Goal: Information Seeking & Learning: Learn about a topic

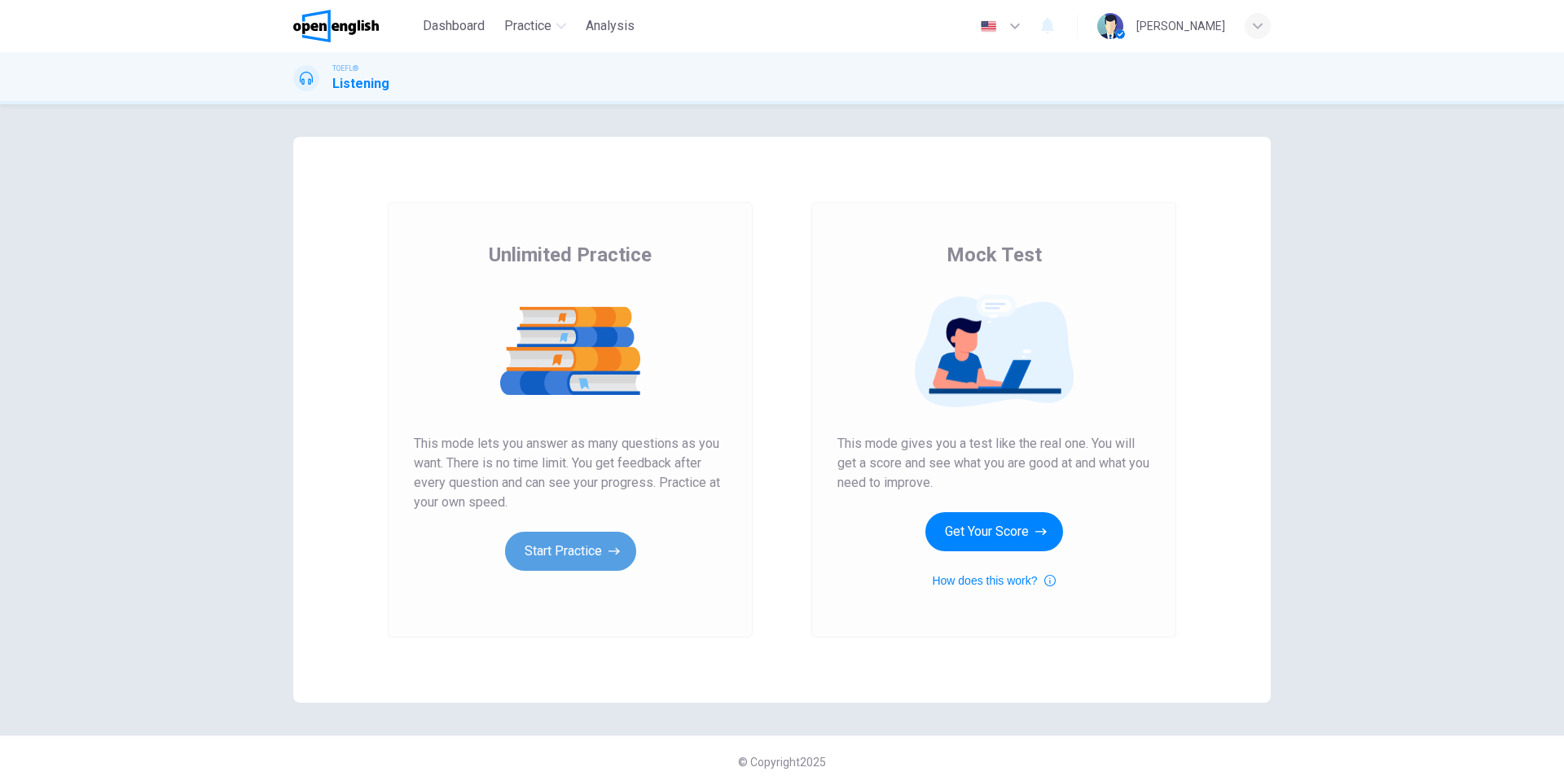
click at [565, 539] on button "Start Practice" at bounding box center [570, 551] width 131 height 39
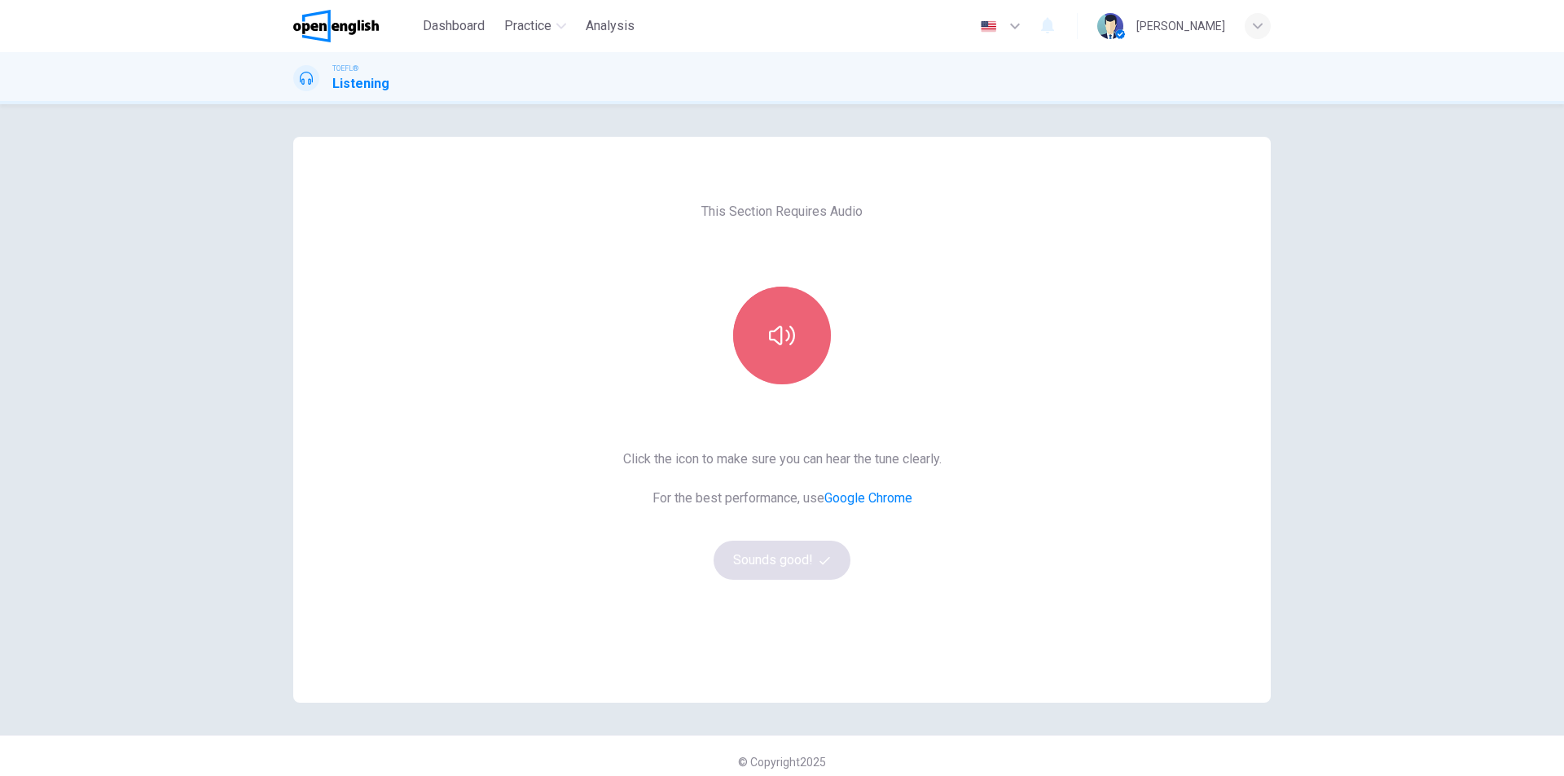
click at [783, 327] on icon "button" at bounding box center [782, 336] width 26 height 26
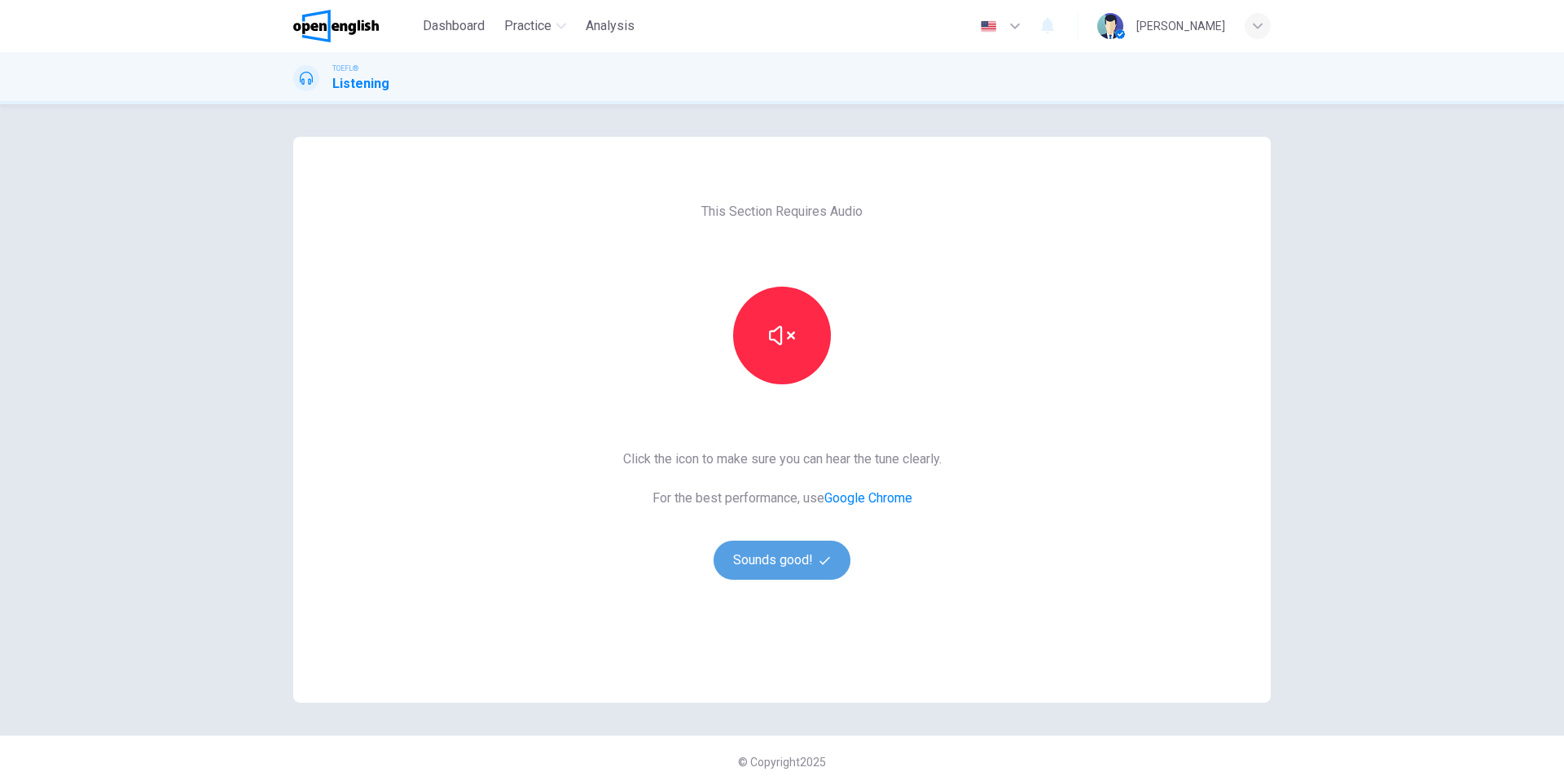
click at [789, 564] on button "Sounds good!" at bounding box center [782, 560] width 137 height 39
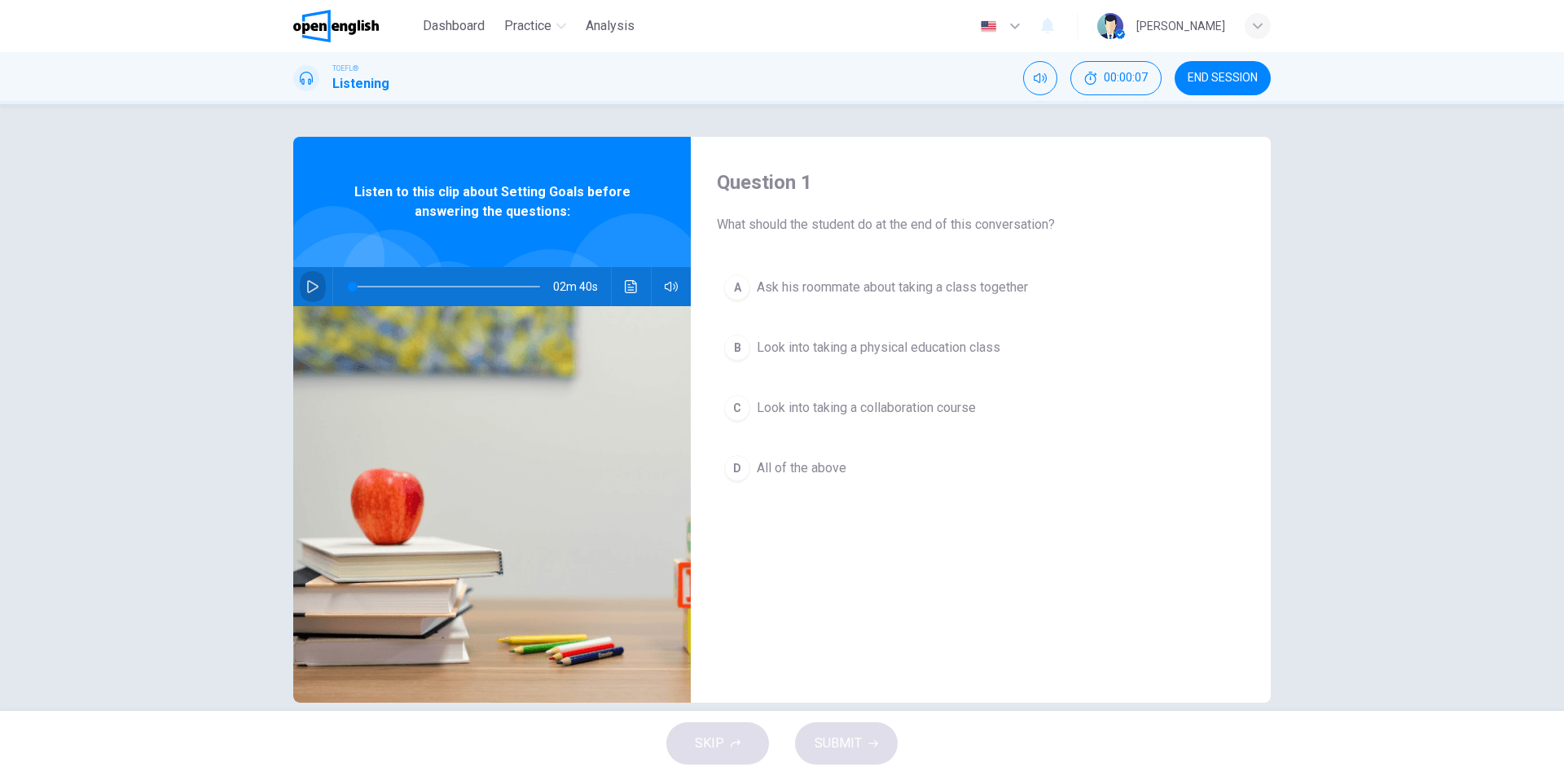
click at [306, 286] on icon "button" at bounding box center [312, 286] width 13 height 13
type input "*"
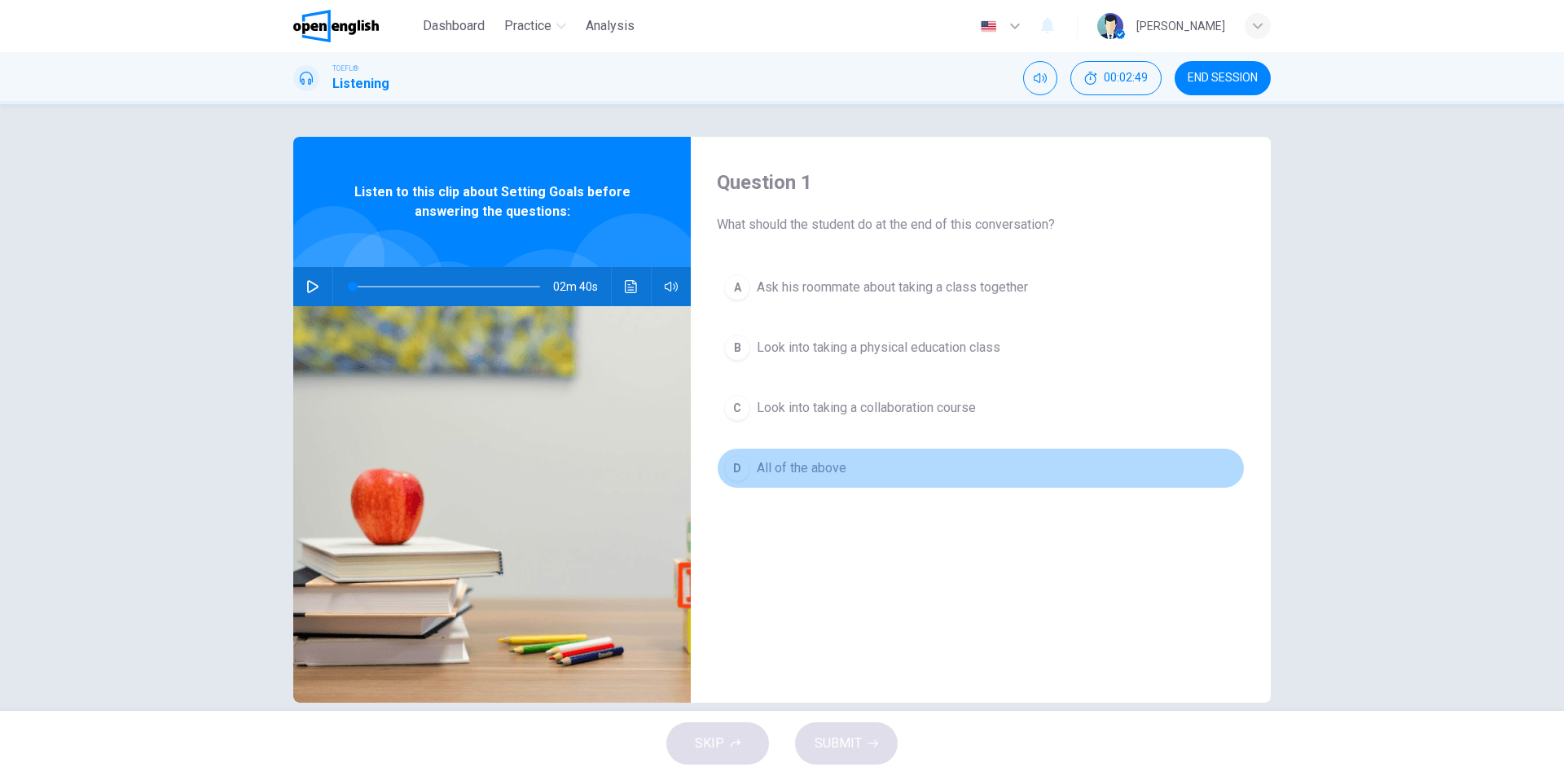
click at [729, 472] on div "D" at bounding box center [737, 468] width 26 height 26
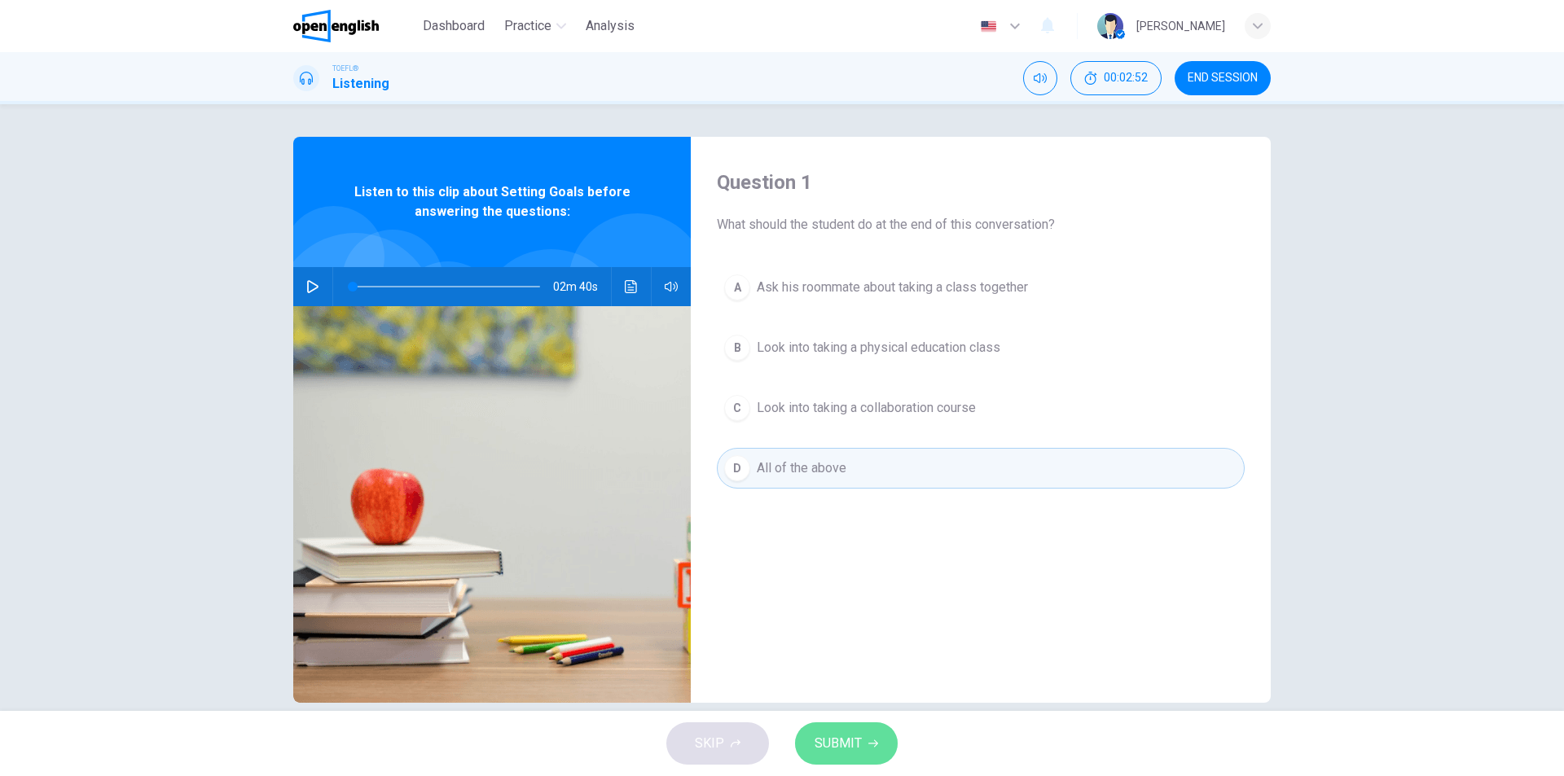
click at [834, 743] on span "SUBMIT" at bounding box center [838, 743] width 47 height 23
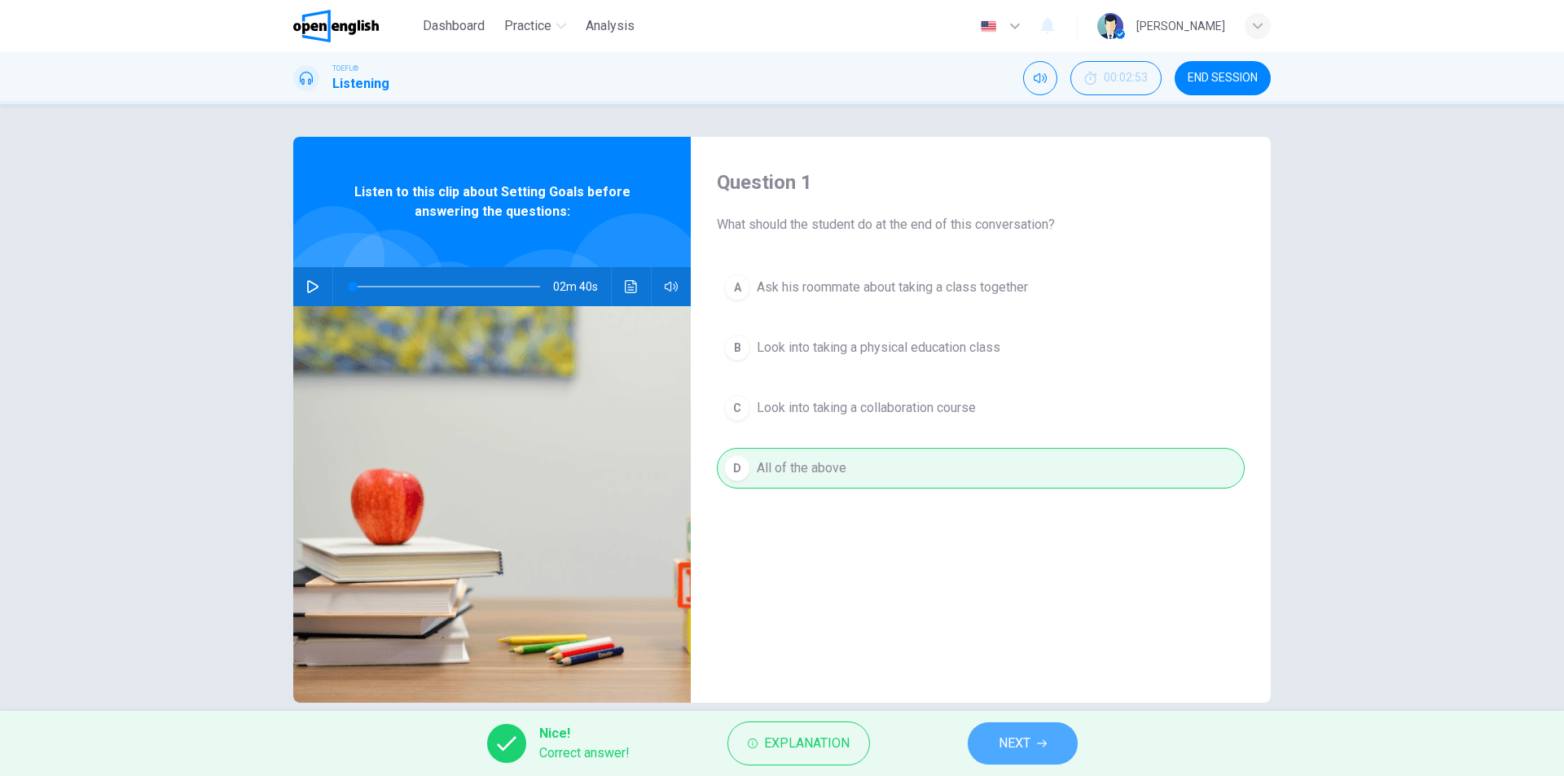
click at [1016, 738] on span "NEXT" at bounding box center [1015, 743] width 32 height 23
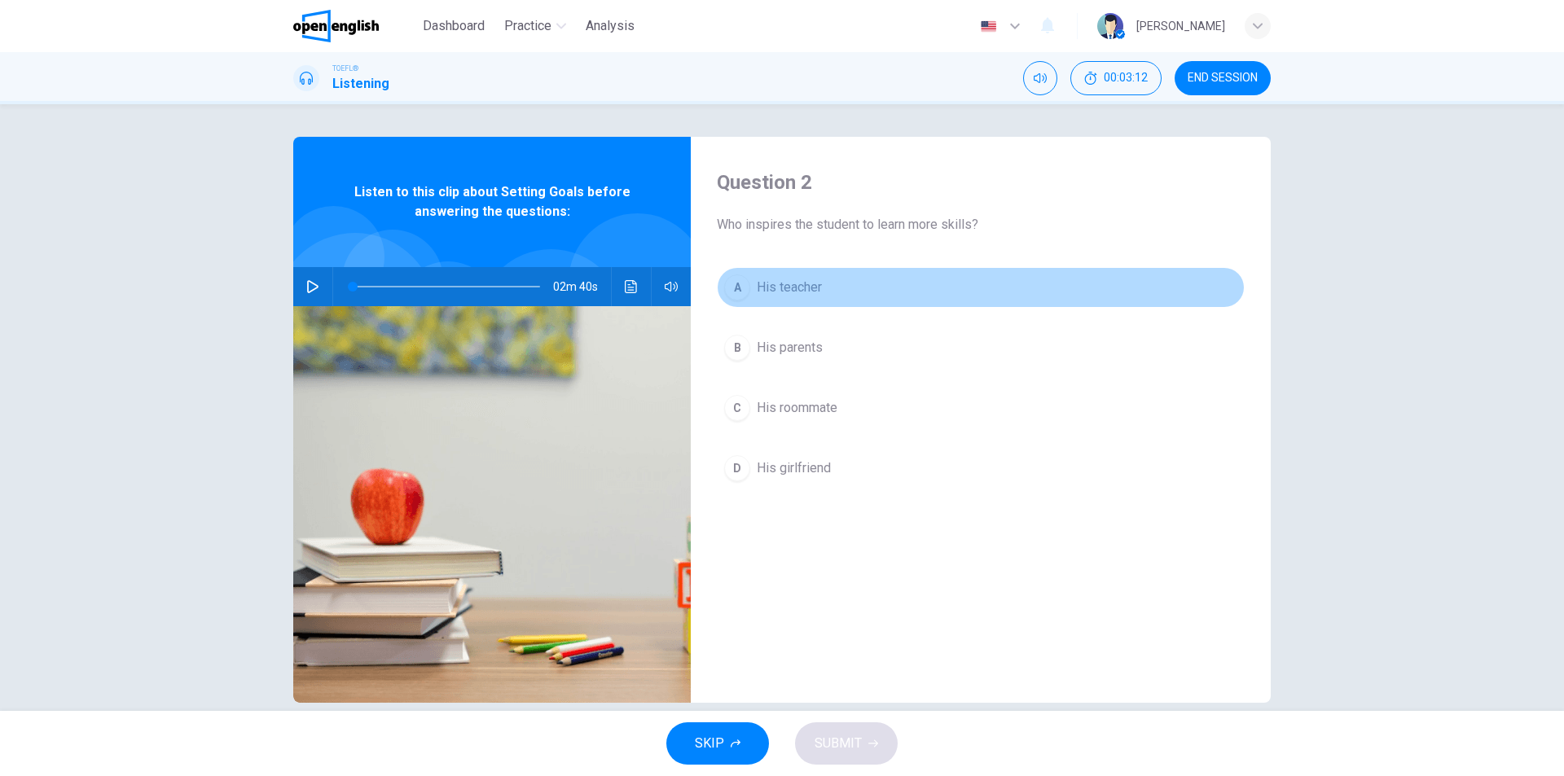
click at [731, 287] on div "A" at bounding box center [737, 288] width 26 height 26
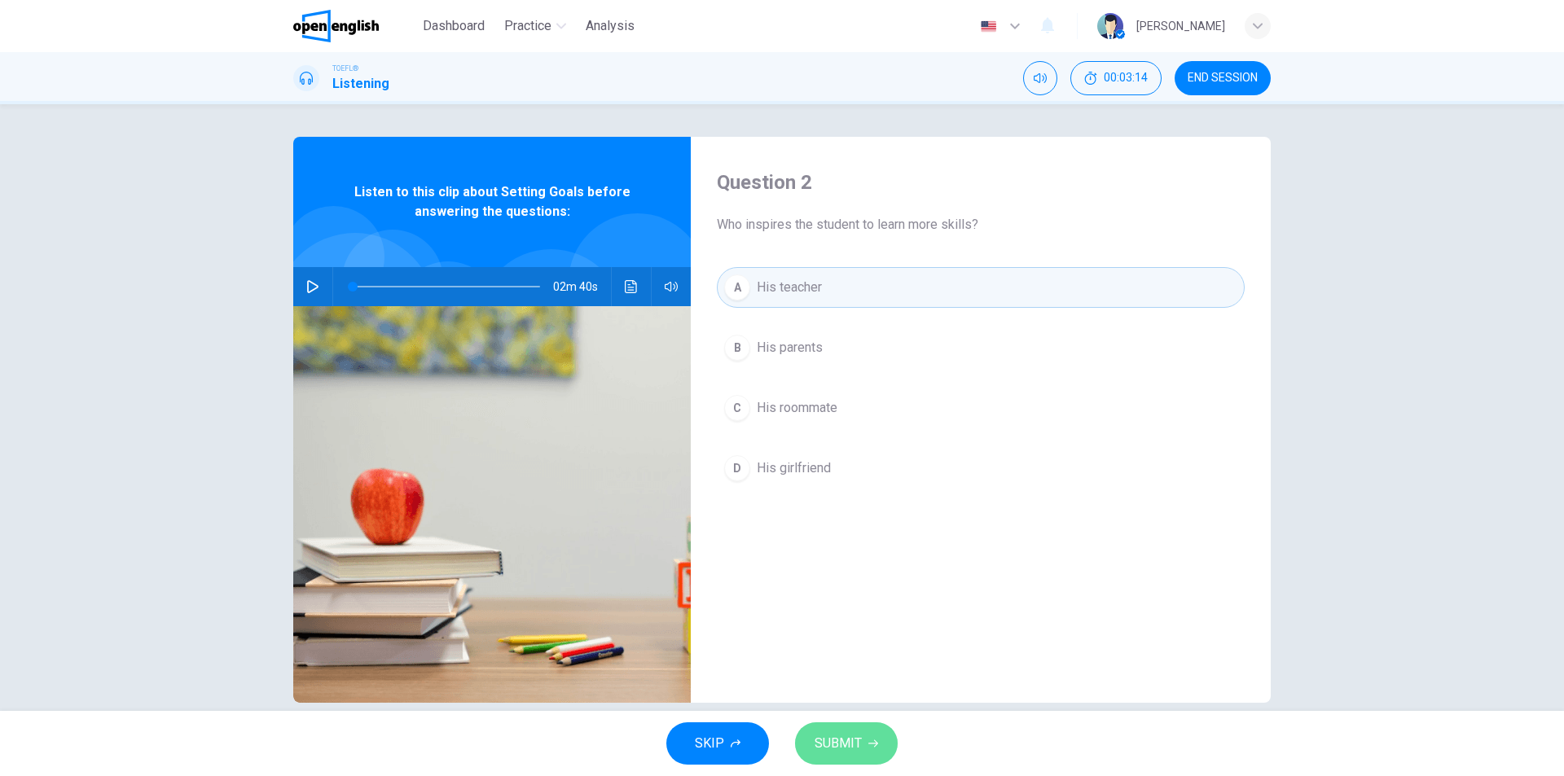
click at [837, 744] on span "SUBMIT" at bounding box center [838, 743] width 47 height 23
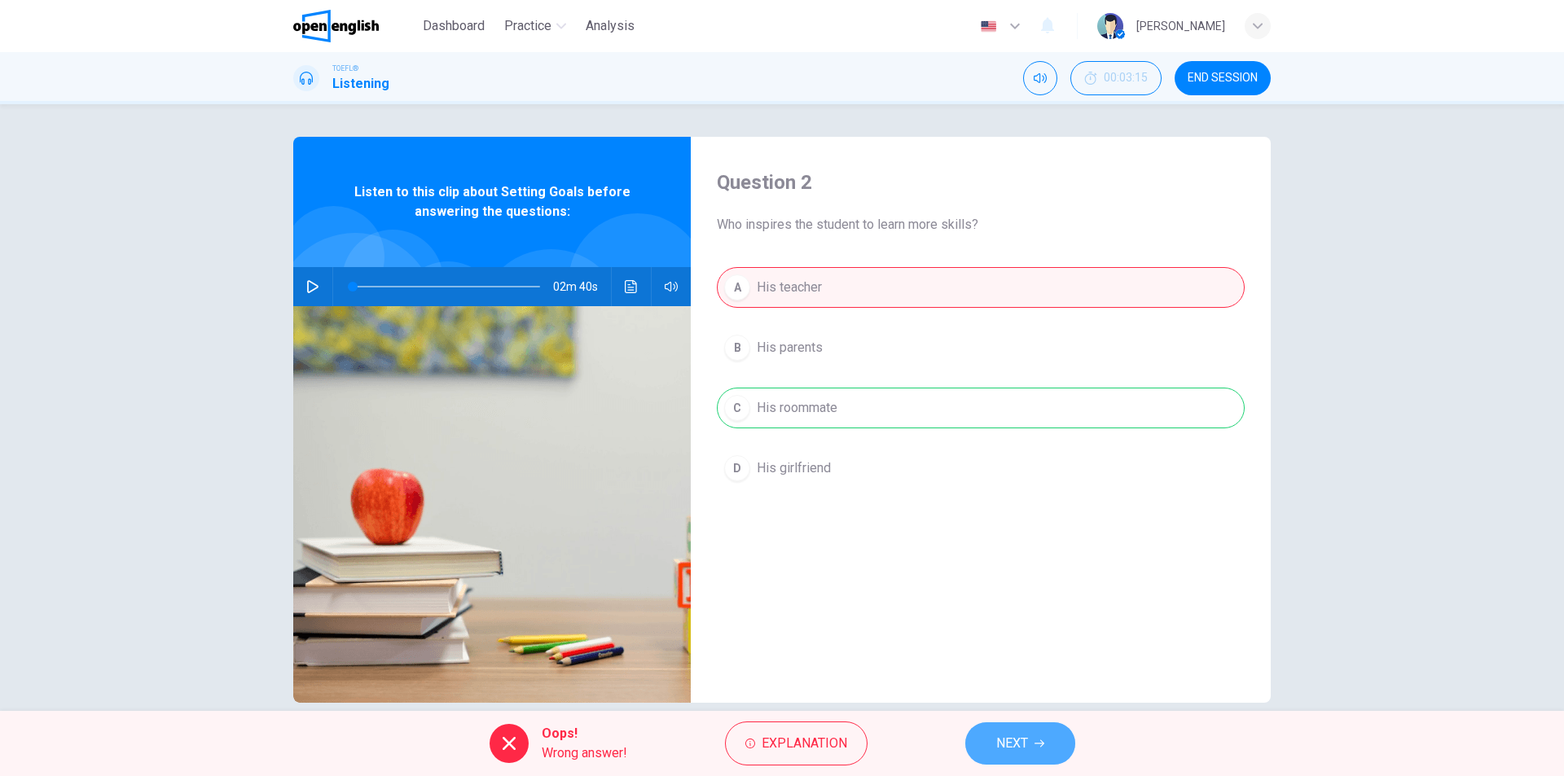
click at [1011, 738] on span "NEXT" at bounding box center [1012, 743] width 32 height 23
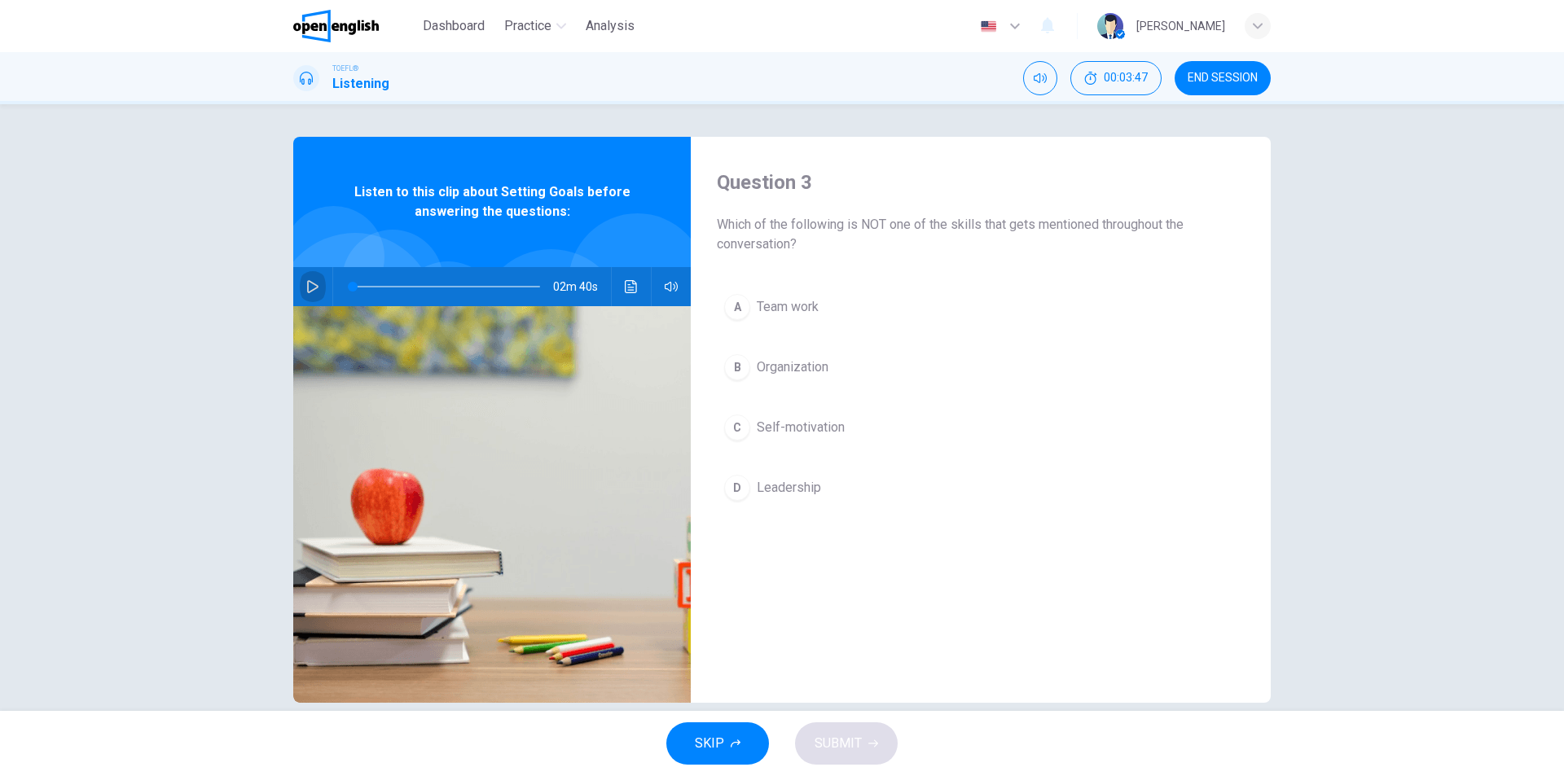
click at [307, 283] on icon "button" at bounding box center [312, 286] width 13 height 13
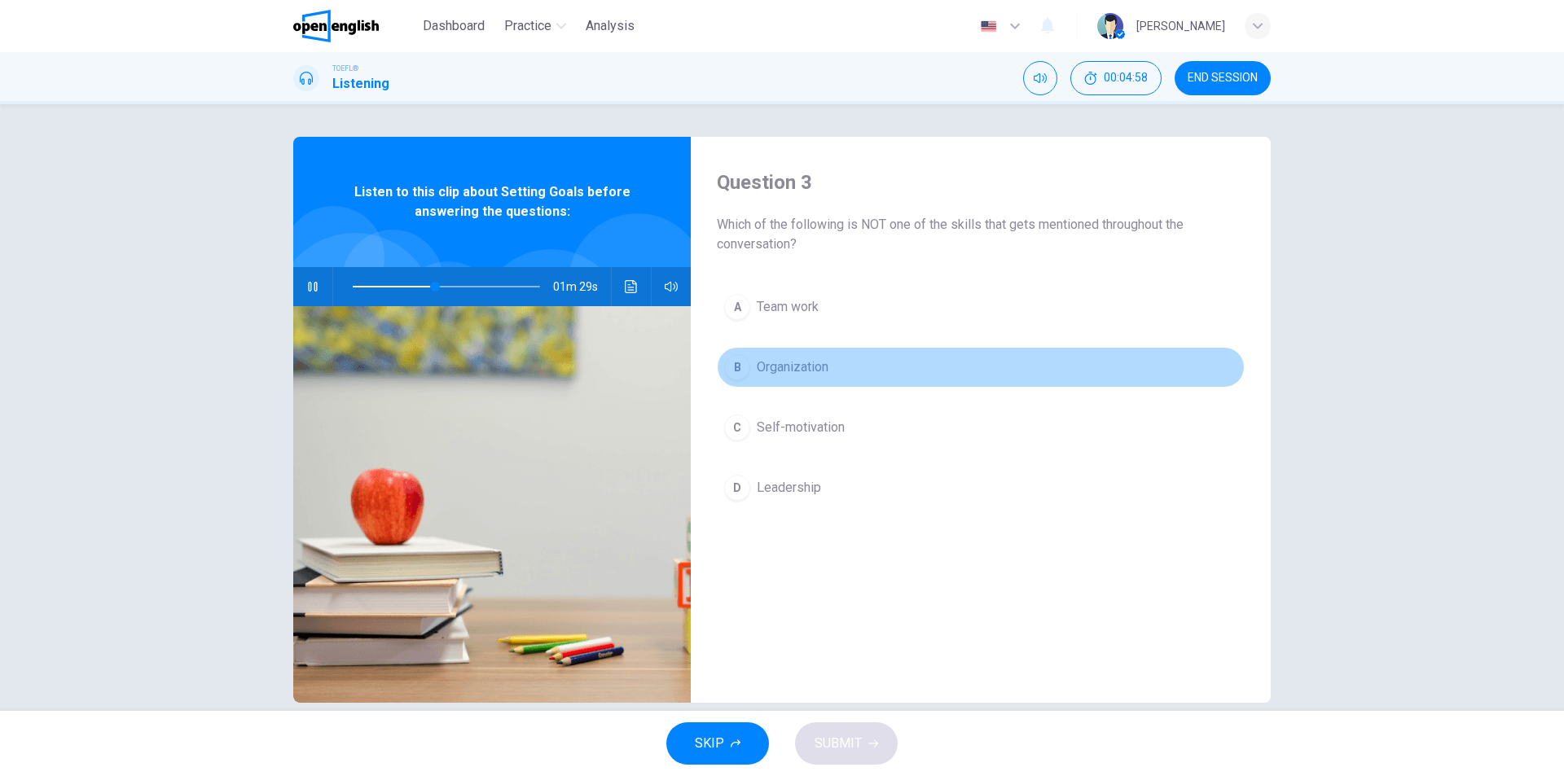
click at [732, 367] on div "B" at bounding box center [737, 367] width 26 height 26
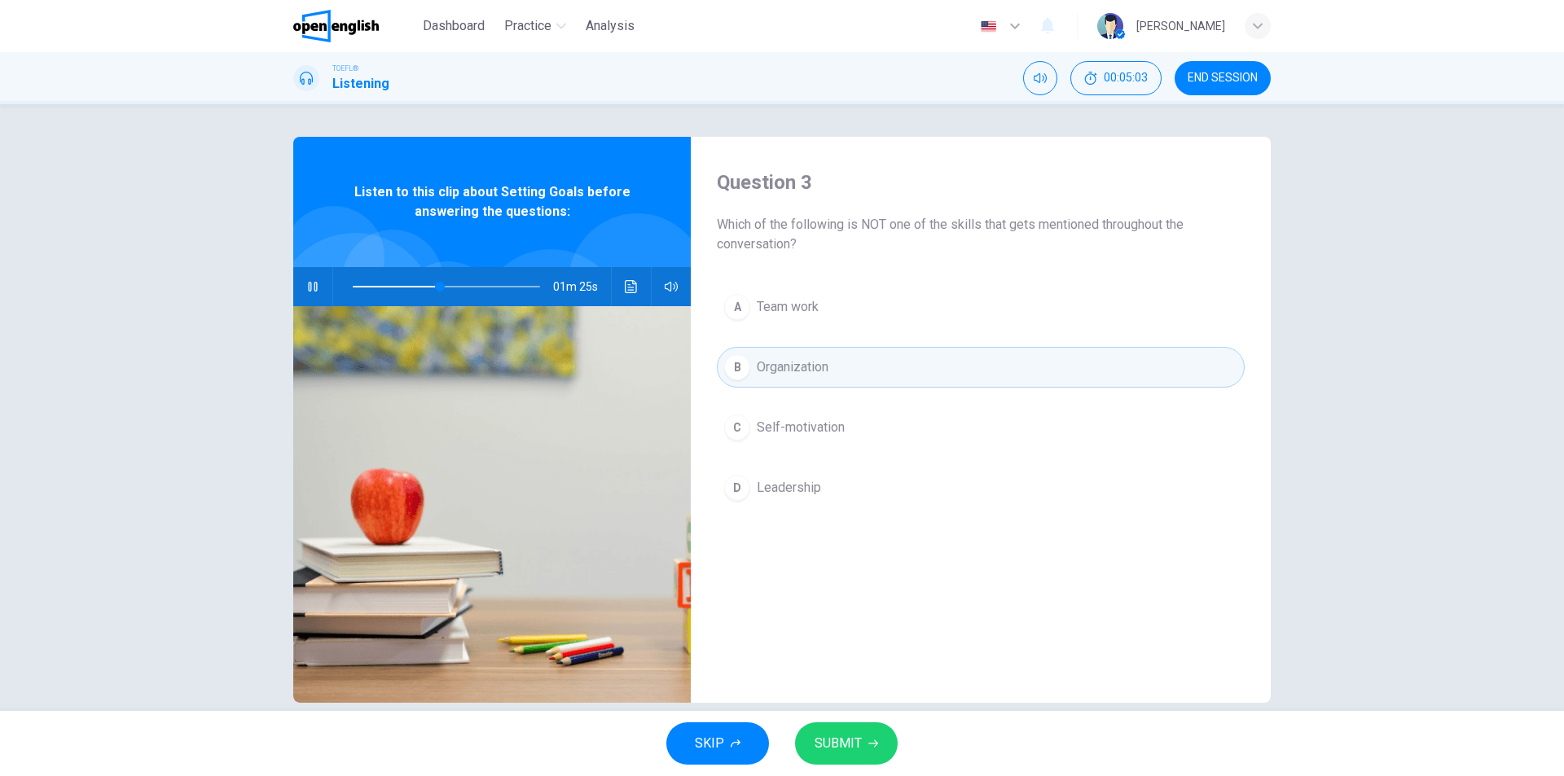
click at [842, 739] on span "SUBMIT" at bounding box center [838, 743] width 47 height 23
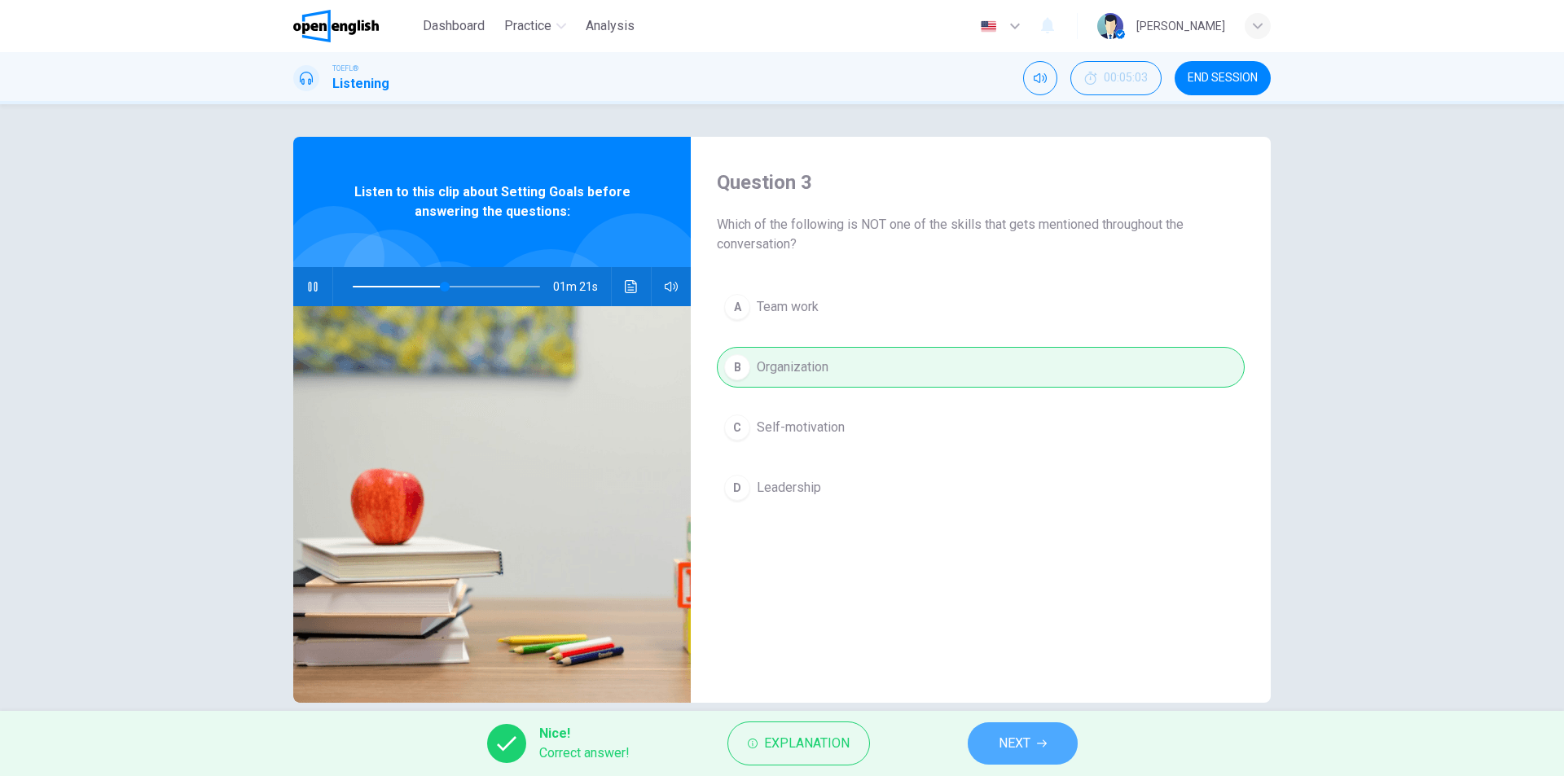
click at [1013, 737] on span "NEXT" at bounding box center [1015, 743] width 32 height 23
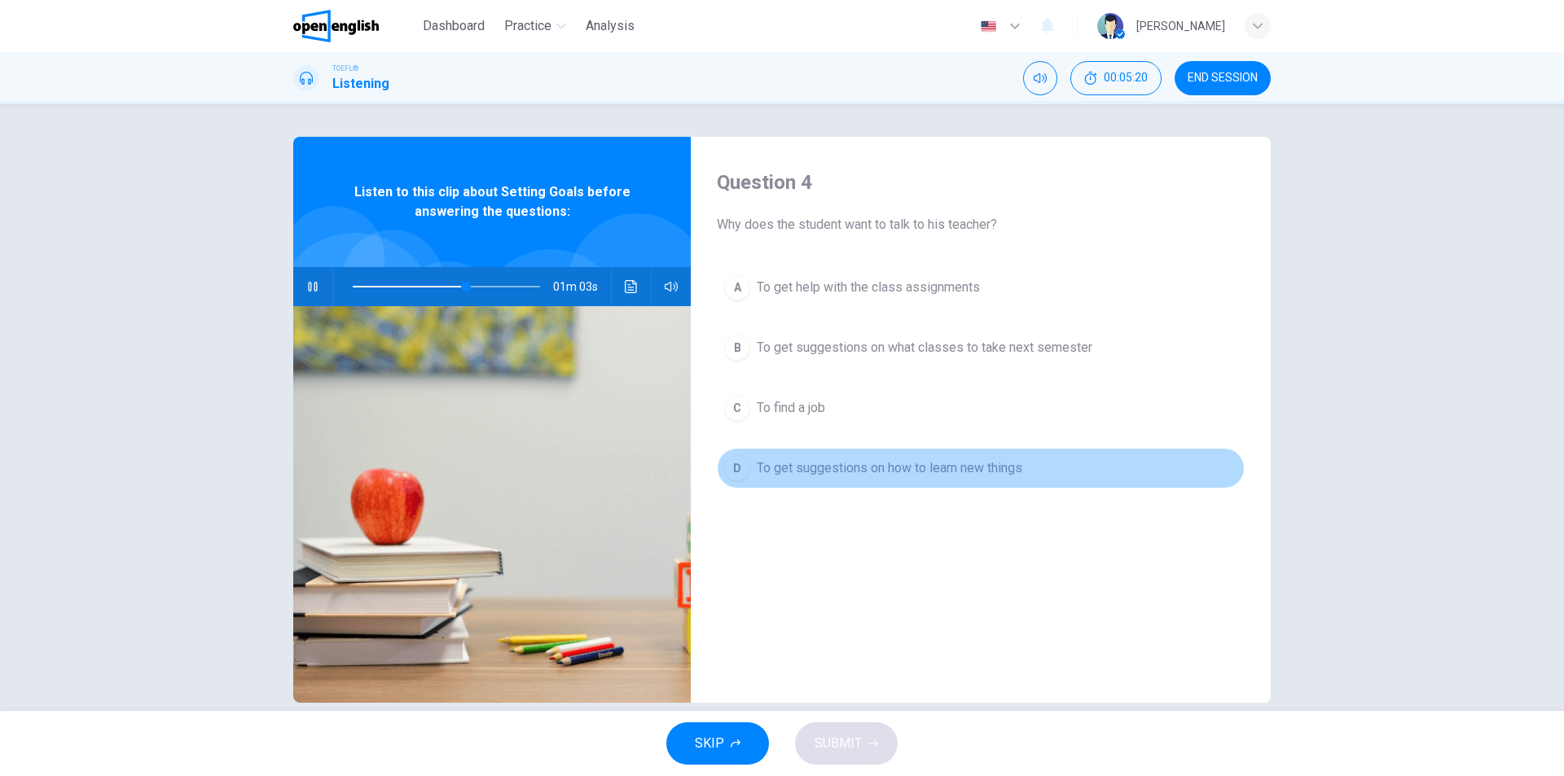
click at [730, 464] on div "D" at bounding box center [737, 468] width 26 height 26
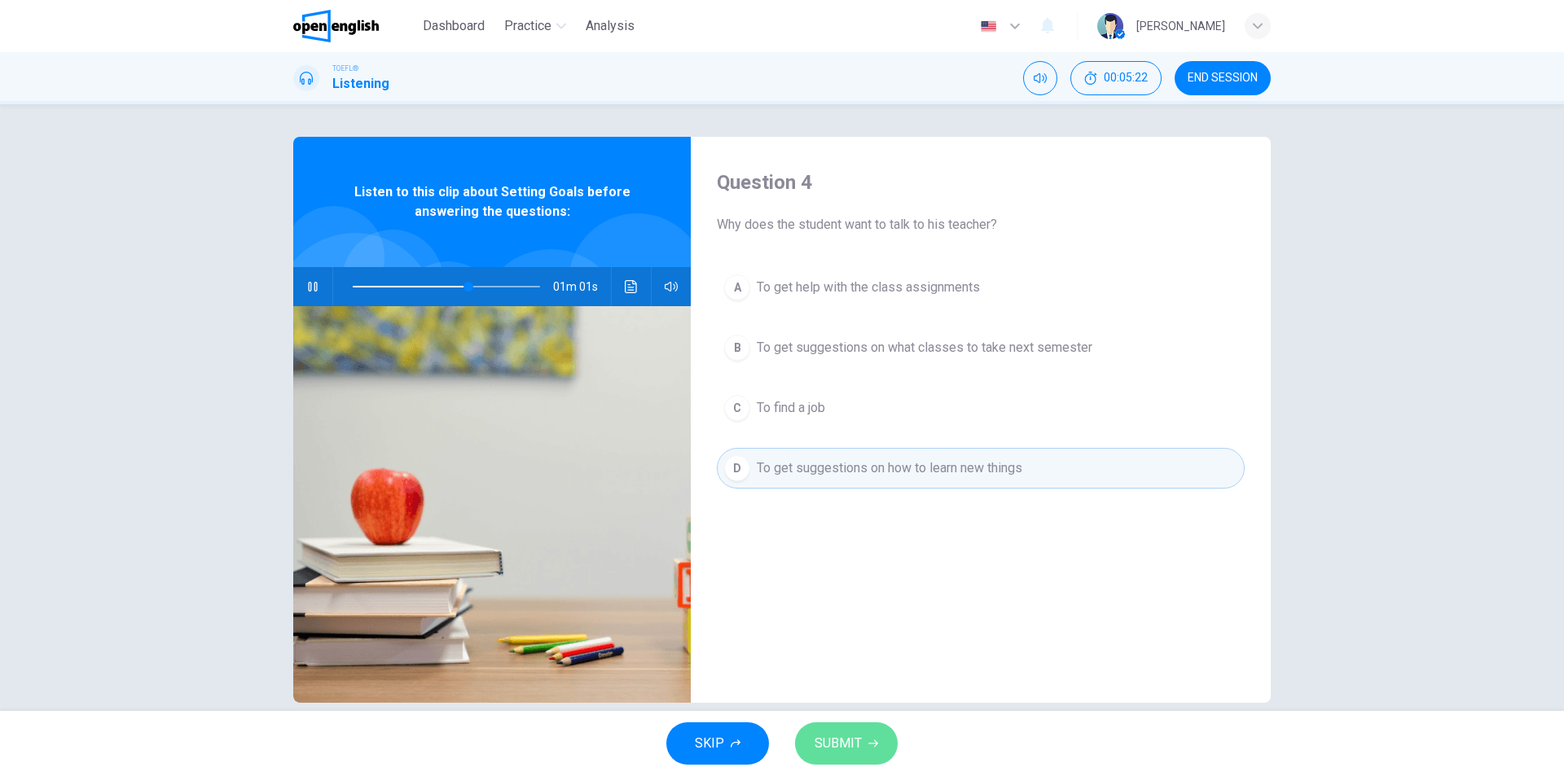
click at [844, 737] on span "SUBMIT" at bounding box center [838, 743] width 47 height 23
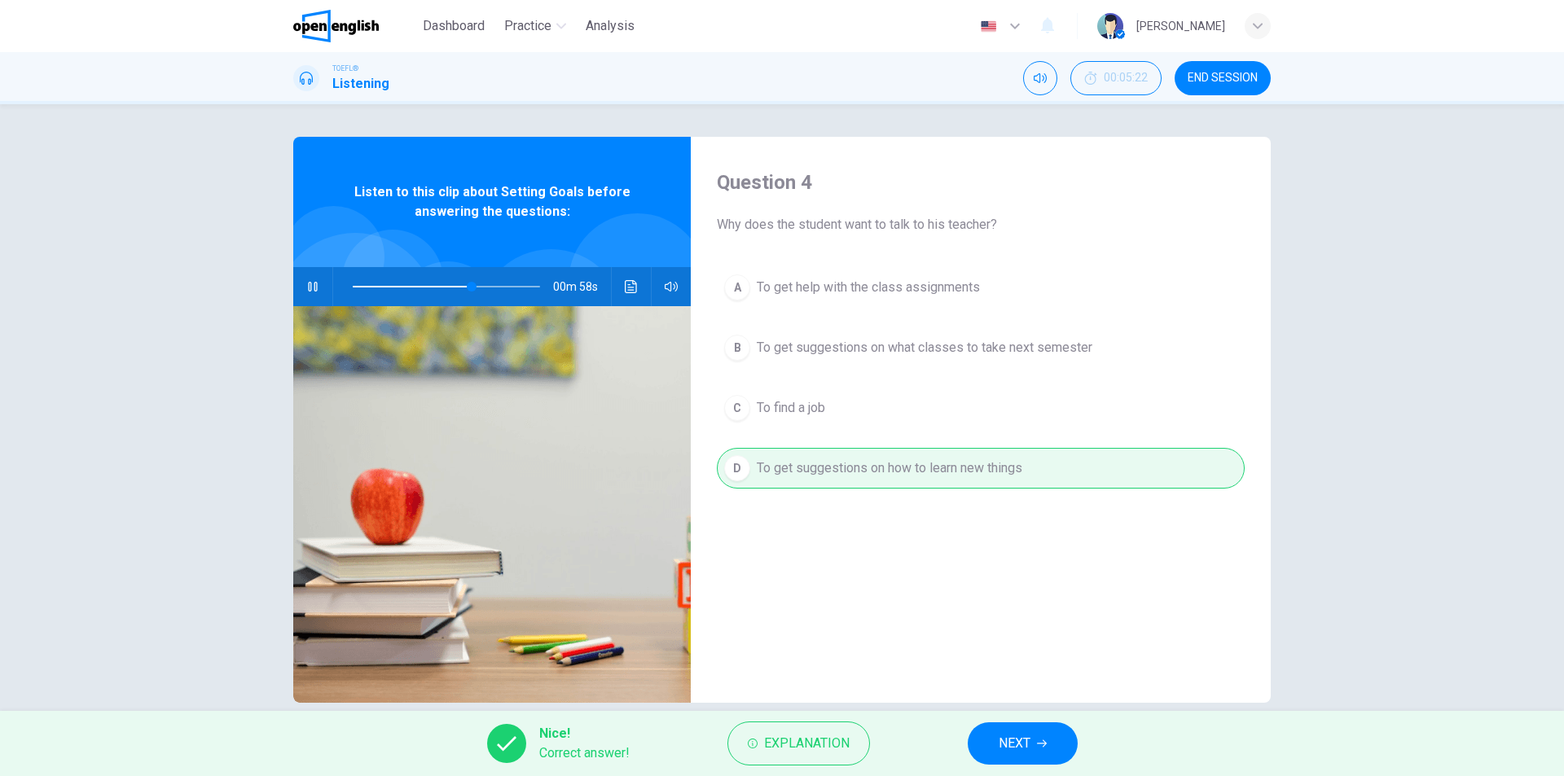
click at [1019, 736] on span "NEXT" at bounding box center [1015, 743] width 32 height 23
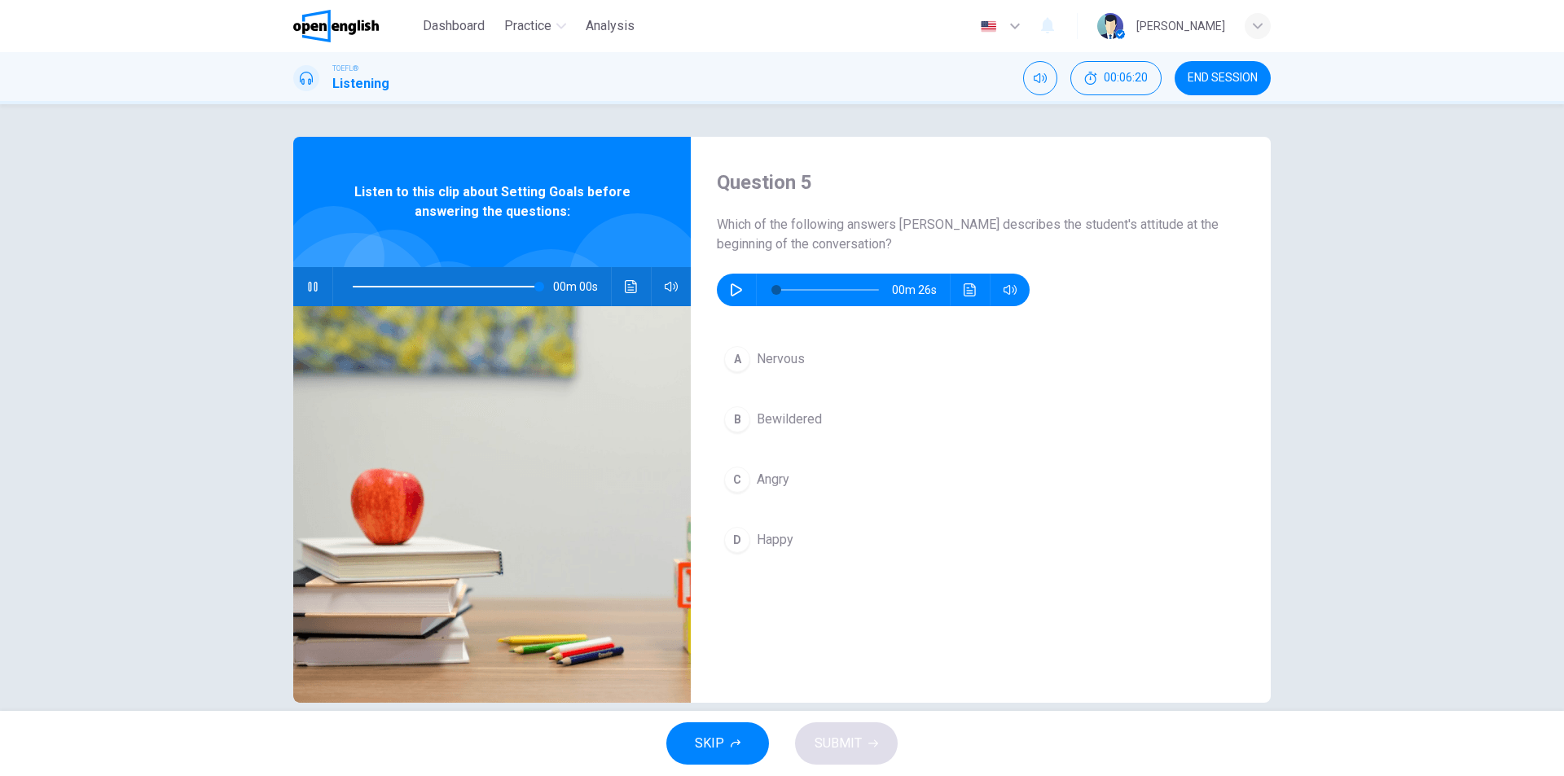
type input "*"
click at [730, 286] on icon "button" at bounding box center [736, 289] width 13 height 13
type input "*"
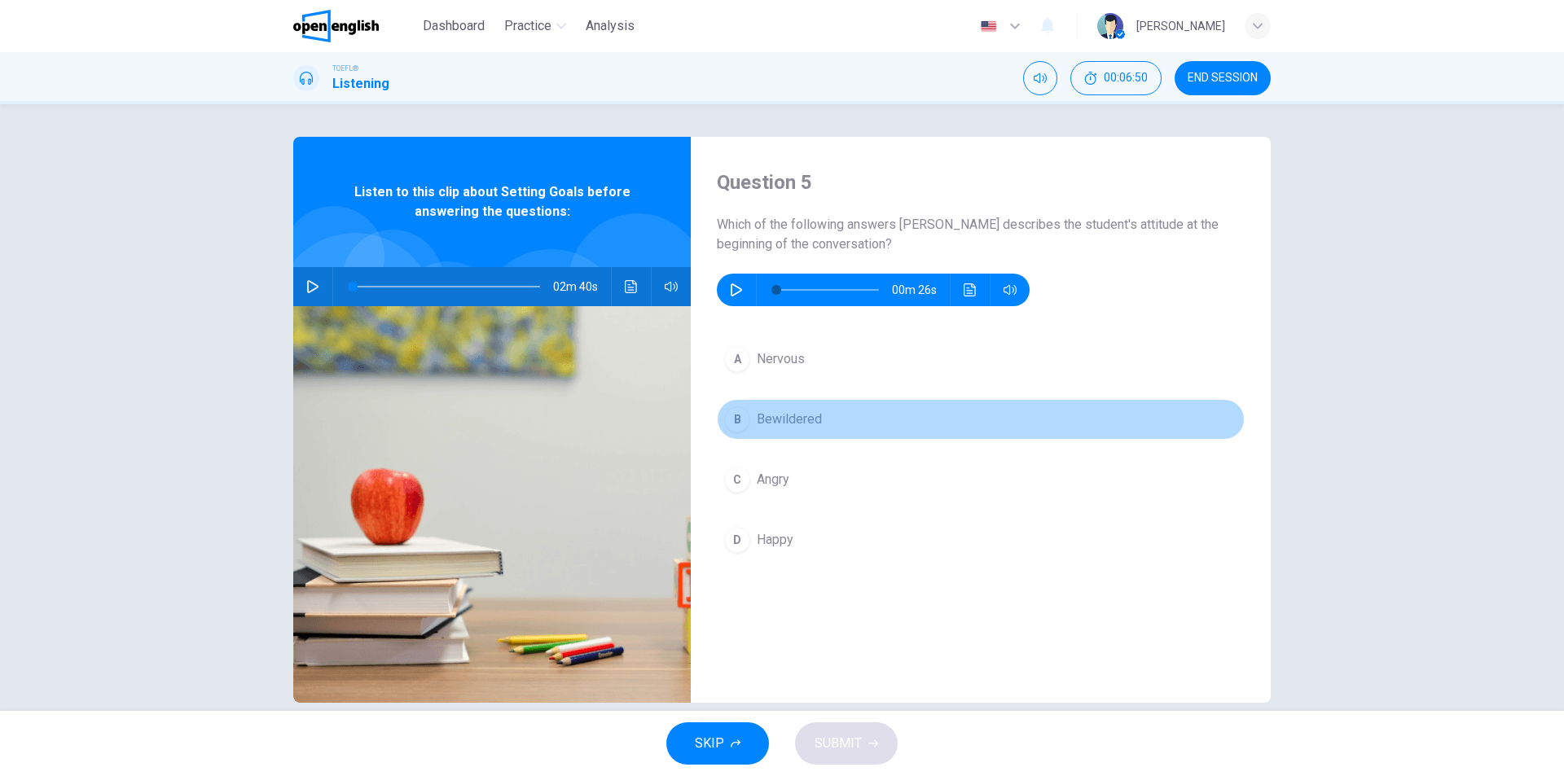
click at [733, 419] on div "B" at bounding box center [737, 420] width 26 height 26
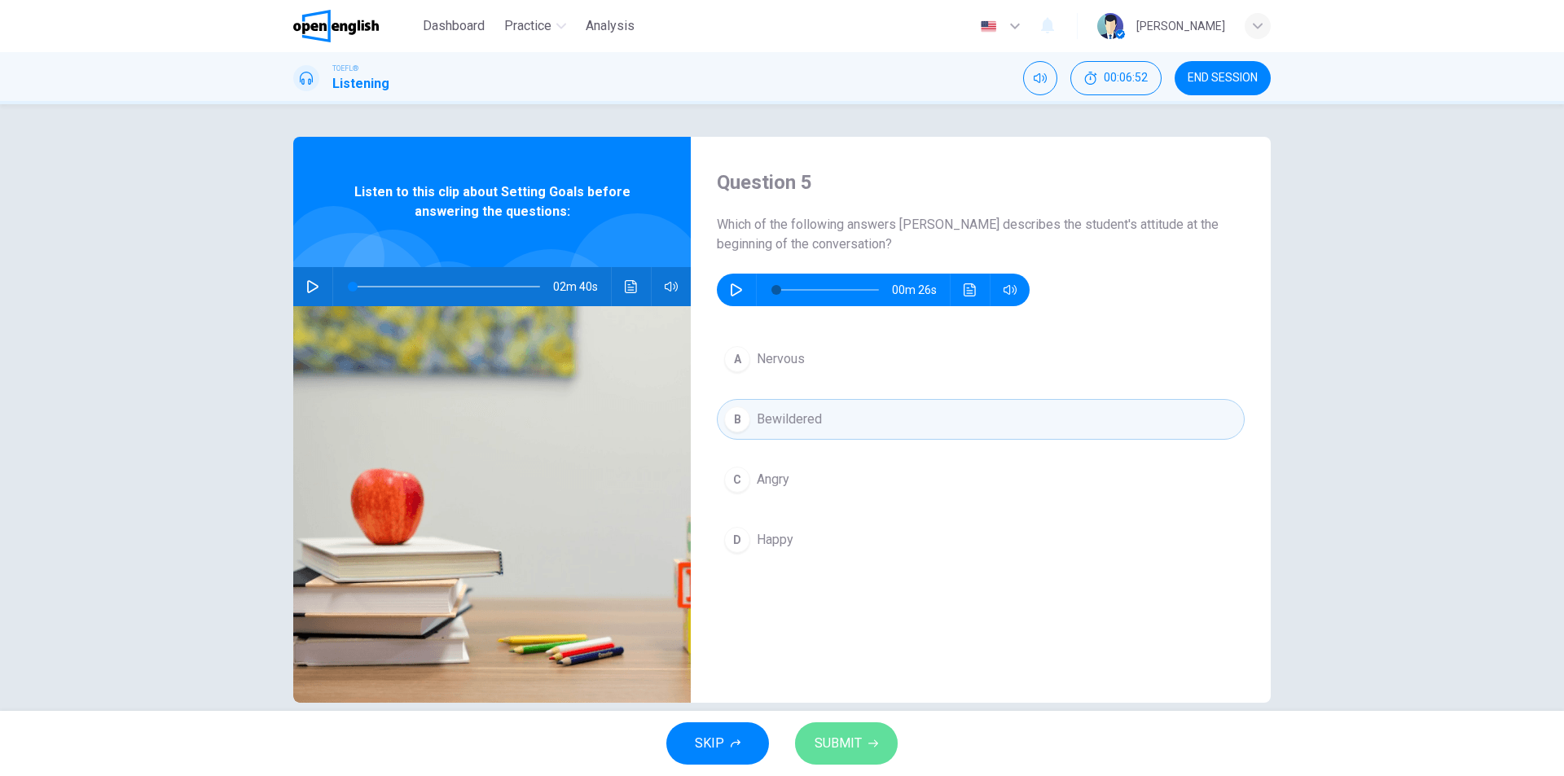
click at [829, 741] on span "SUBMIT" at bounding box center [838, 743] width 47 height 23
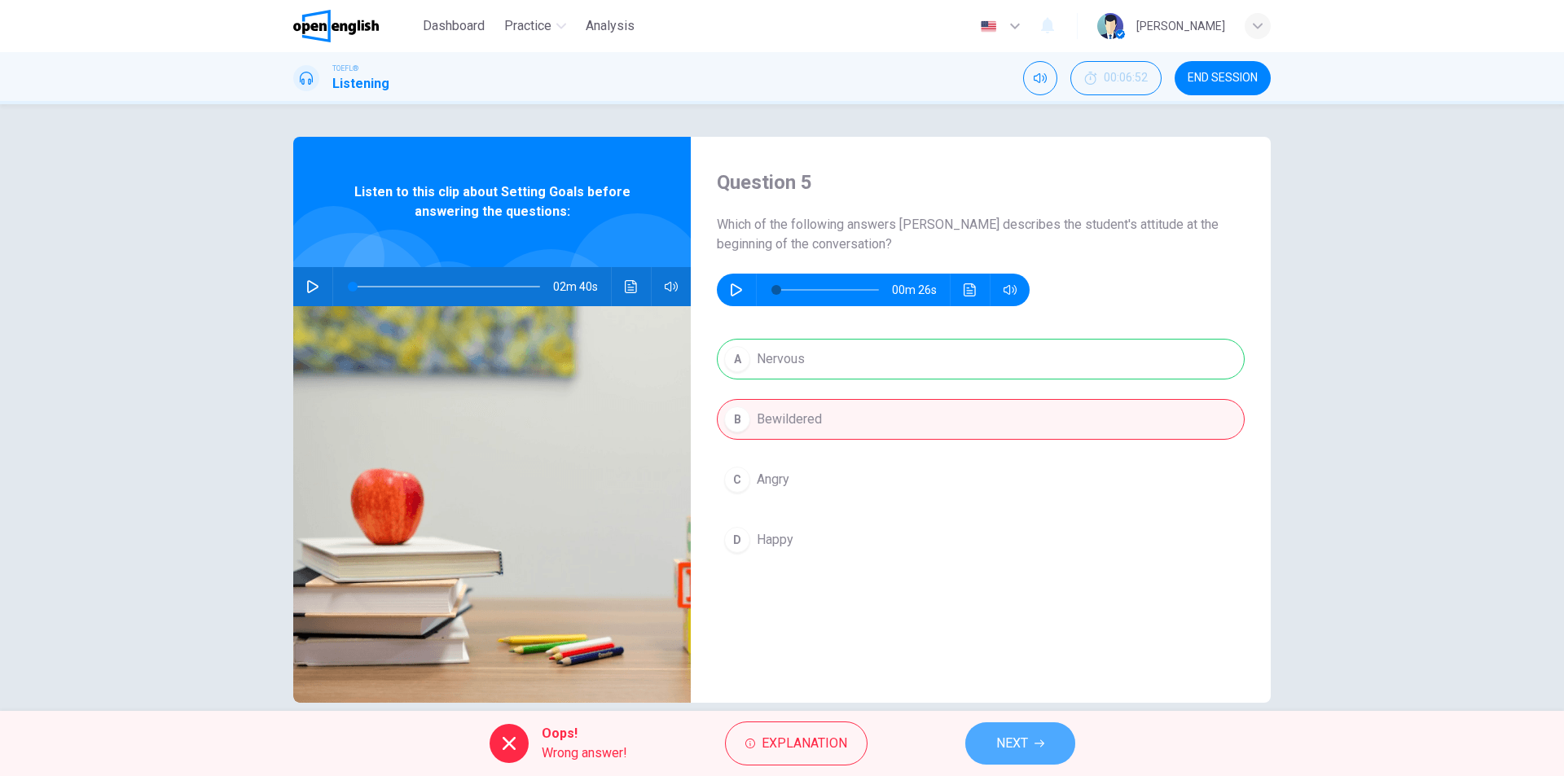
click at [1012, 739] on span "NEXT" at bounding box center [1012, 743] width 32 height 23
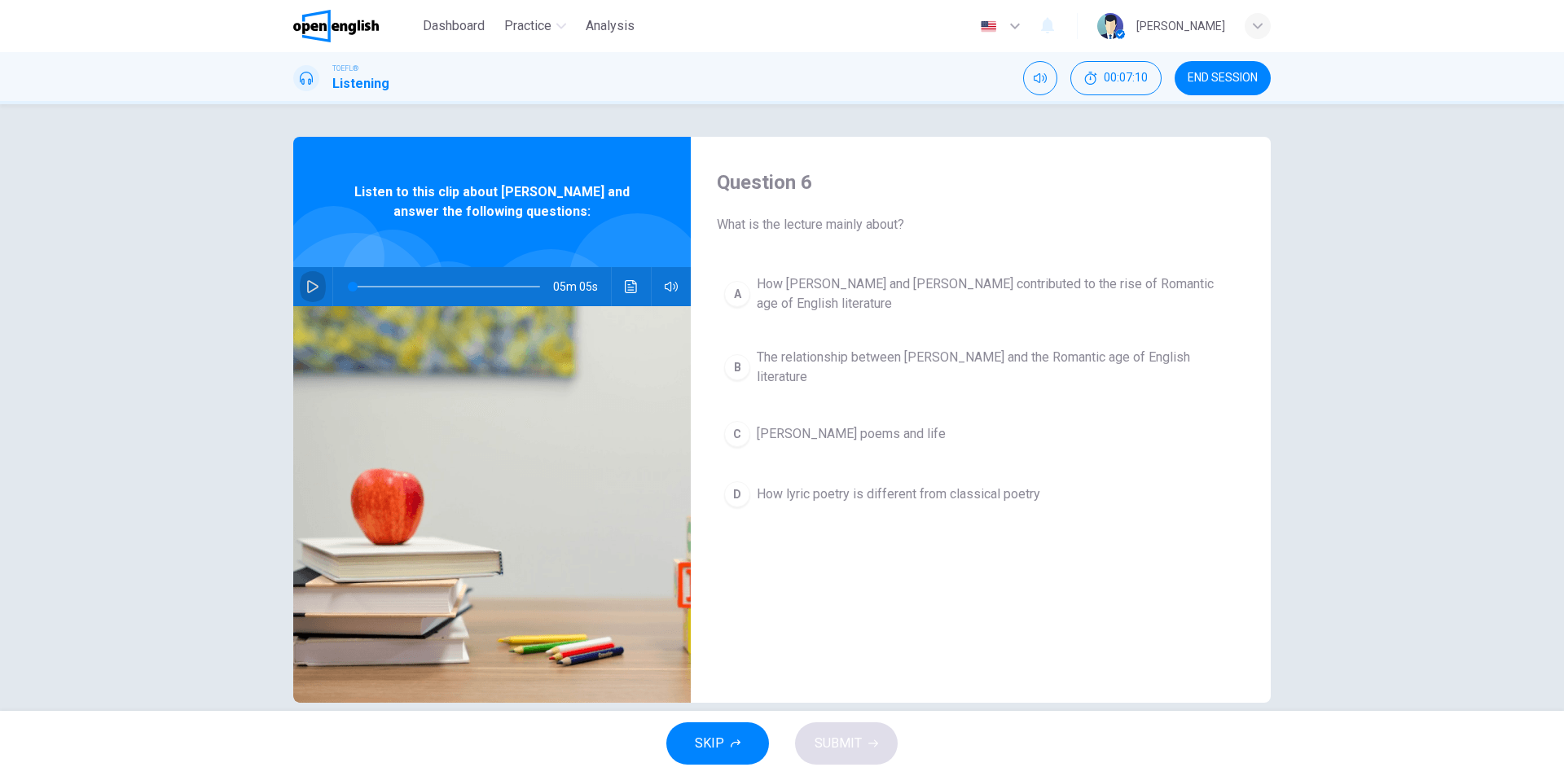
click at [306, 286] on icon "button" at bounding box center [312, 286] width 13 height 13
type input "**"
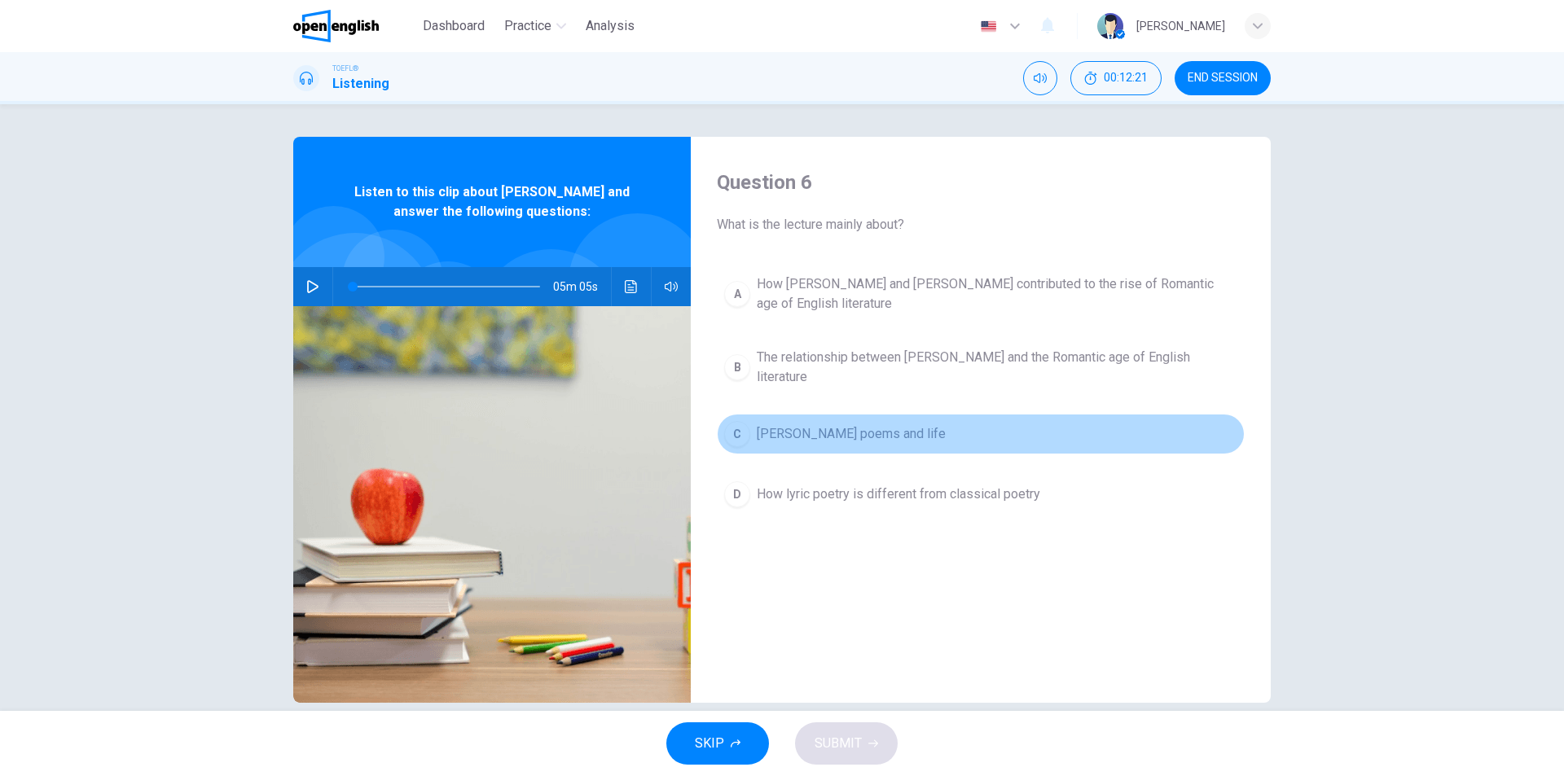
click at [735, 432] on div "C" at bounding box center [737, 434] width 26 height 26
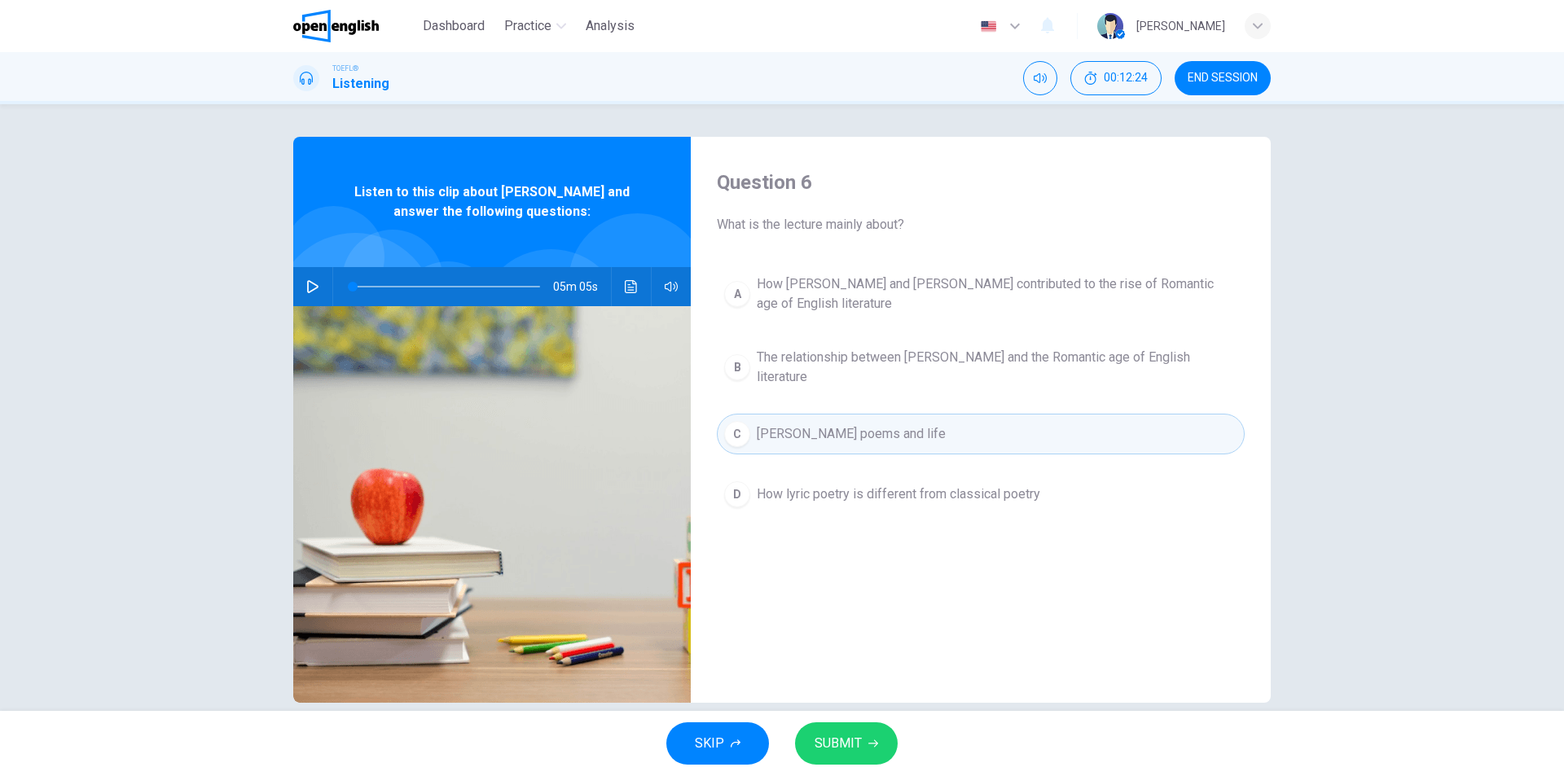
click at [837, 741] on span "SUBMIT" at bounding box center [838, 743] width 47 height 23
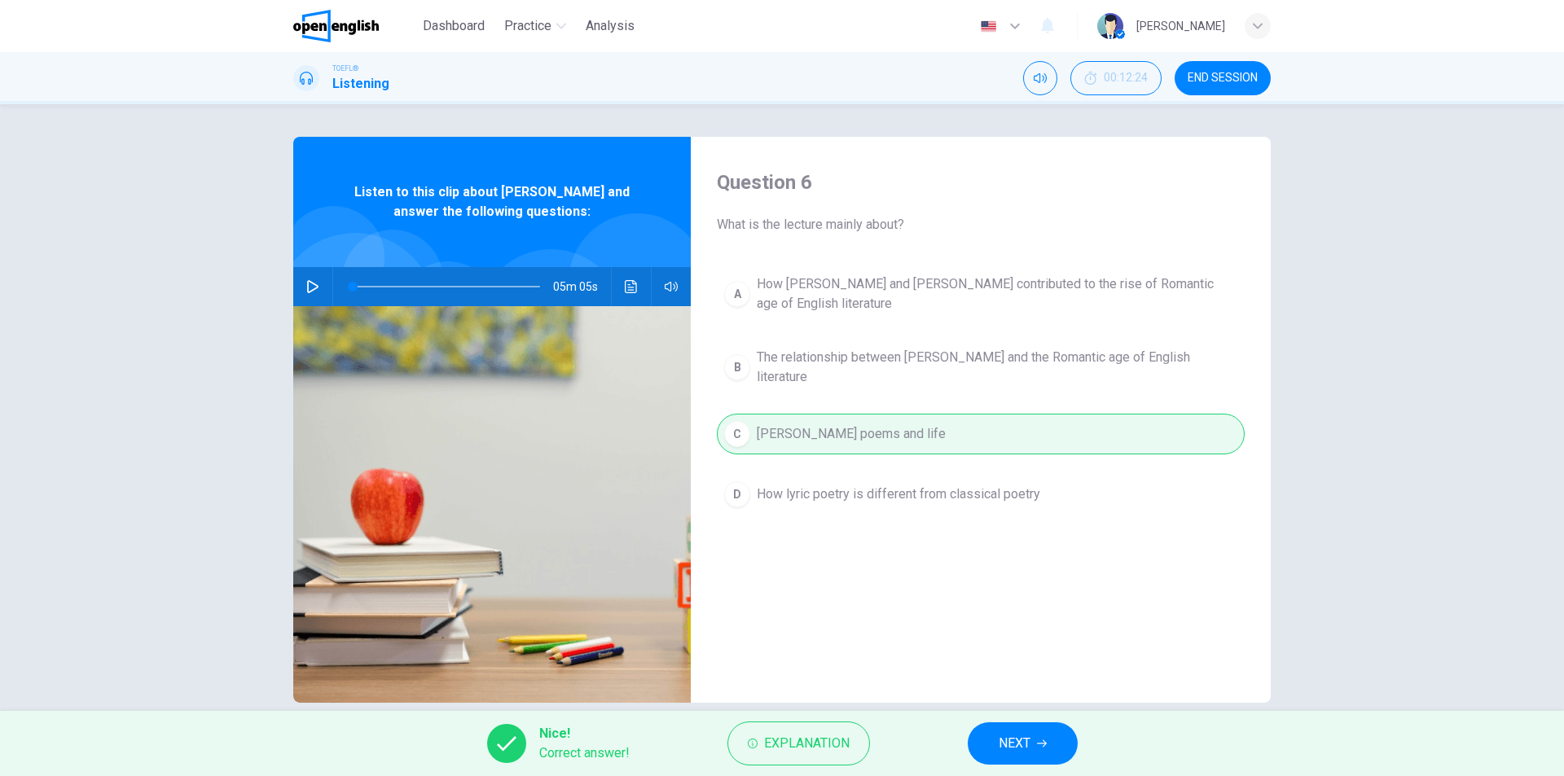
click at [1015, 742] on span "NEXT" at bounding box center [1015, 743] width 32 height 23
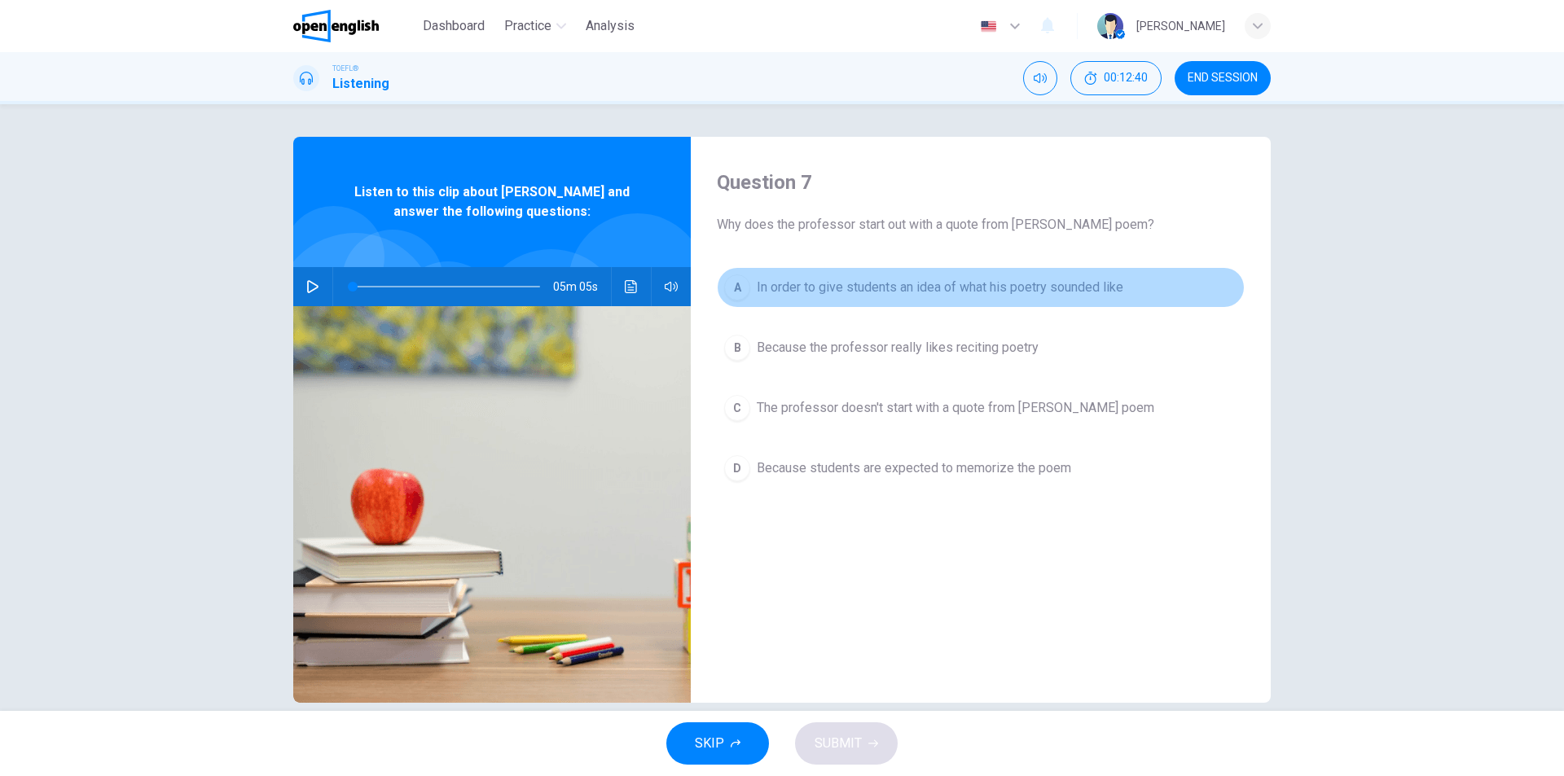
click at [732, 287] on div "A" at bounding box center [737, 288] width 26 height 26
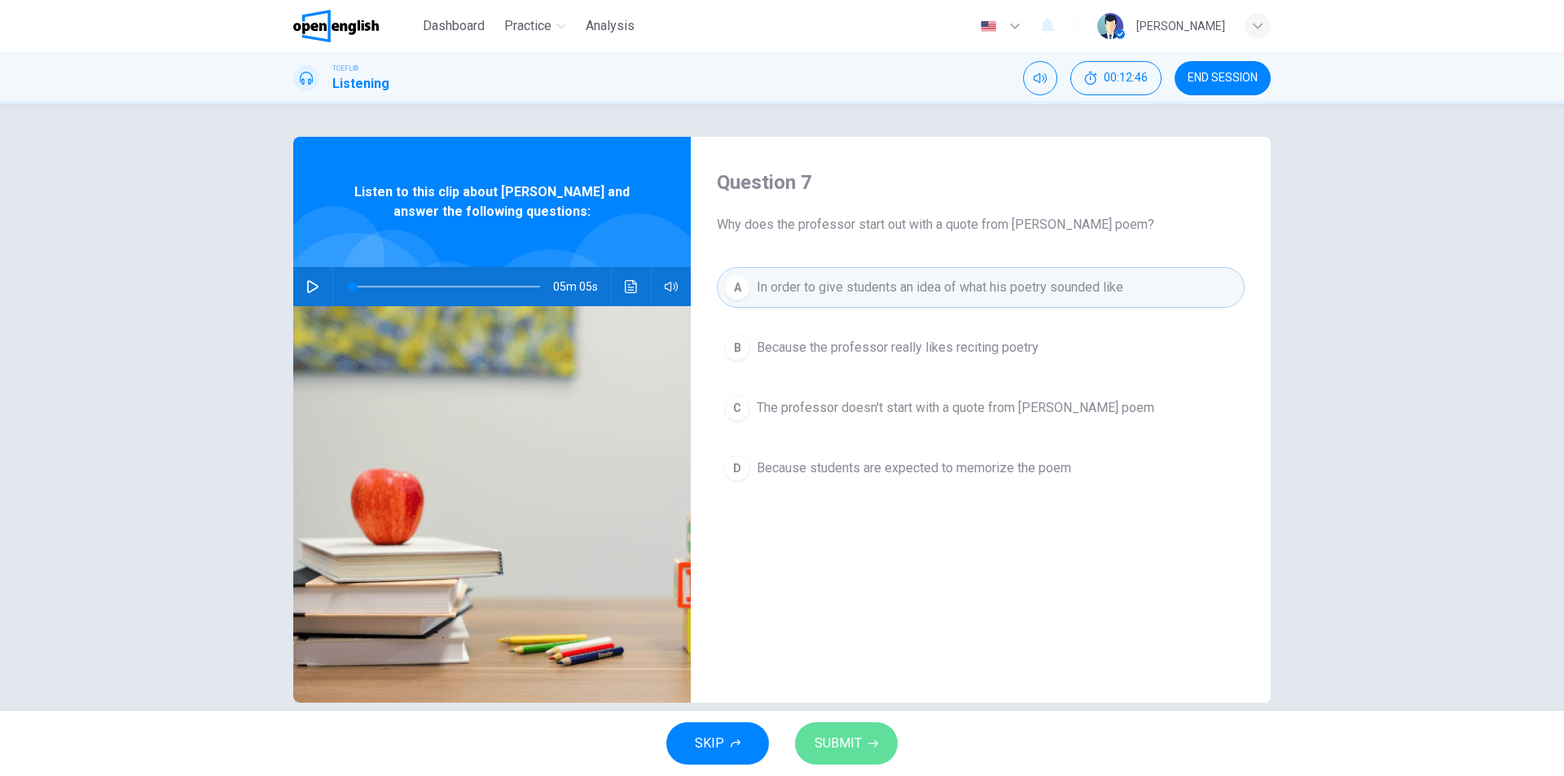
click at [835, 738] on span "SUBMIT" at bounding box center [838, 743] width 47 height 23
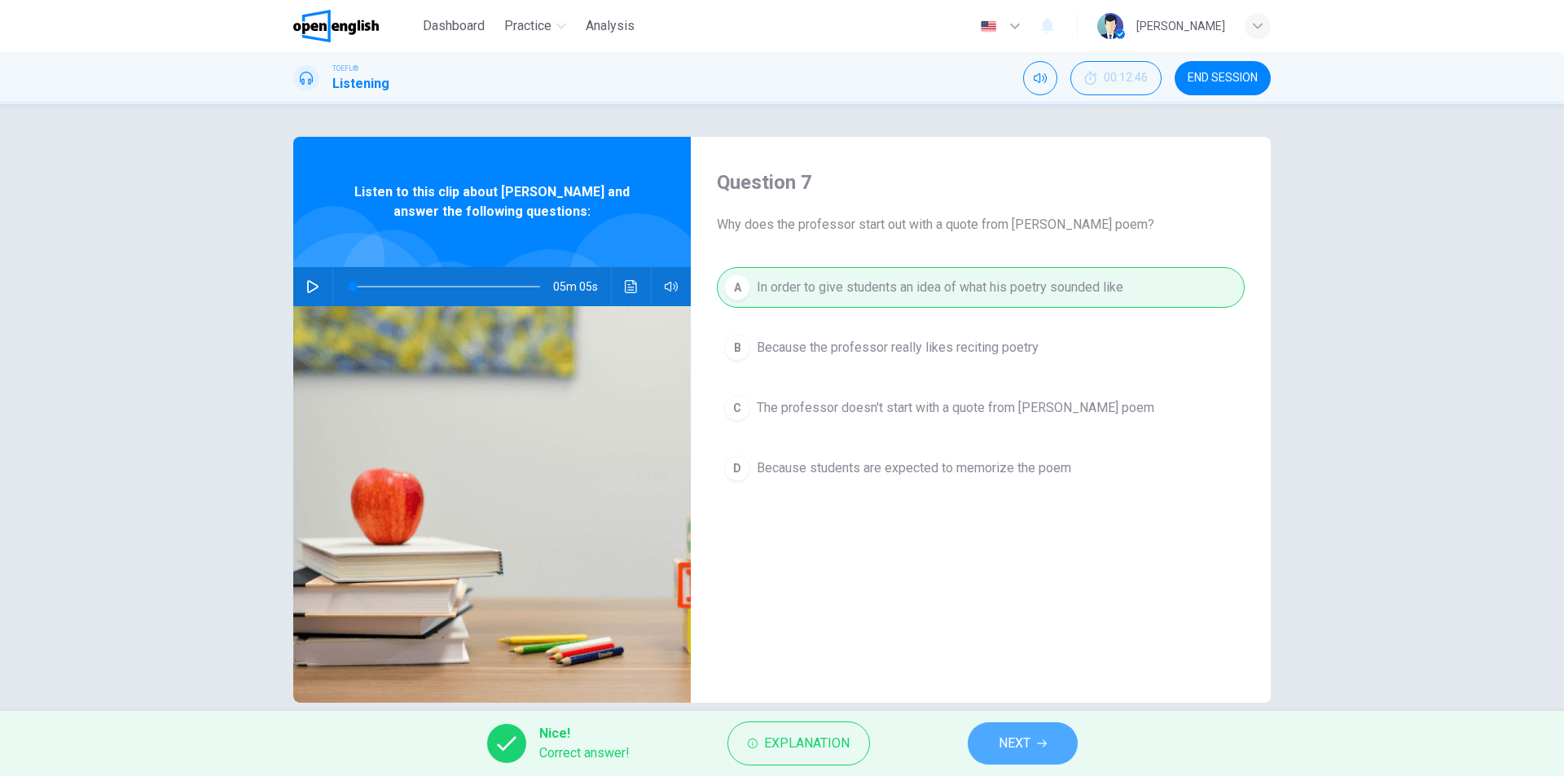
click at [1017, 735] on span "NEXT" at bounding box center [1015, 743] width 32 height 23
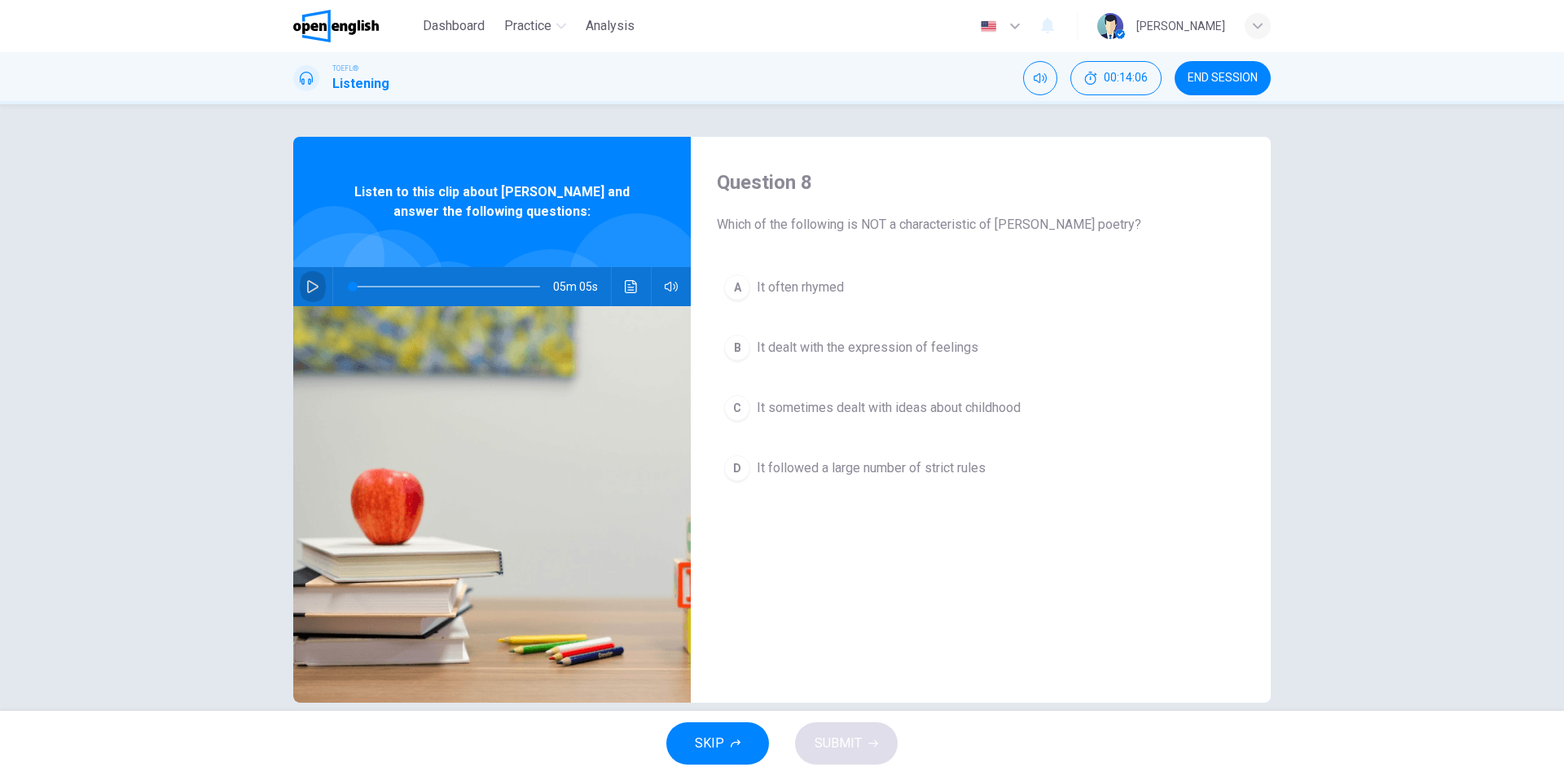
click at [308, 283] on icon "button" at bounding box center [312, 286] width 11 height 13
click at [149, 556] on div "Question 8 Which of the following is NOT a characteristic of [PERSON_NAME] poet…" at bounding box center [782, 407] width 1564 height 607
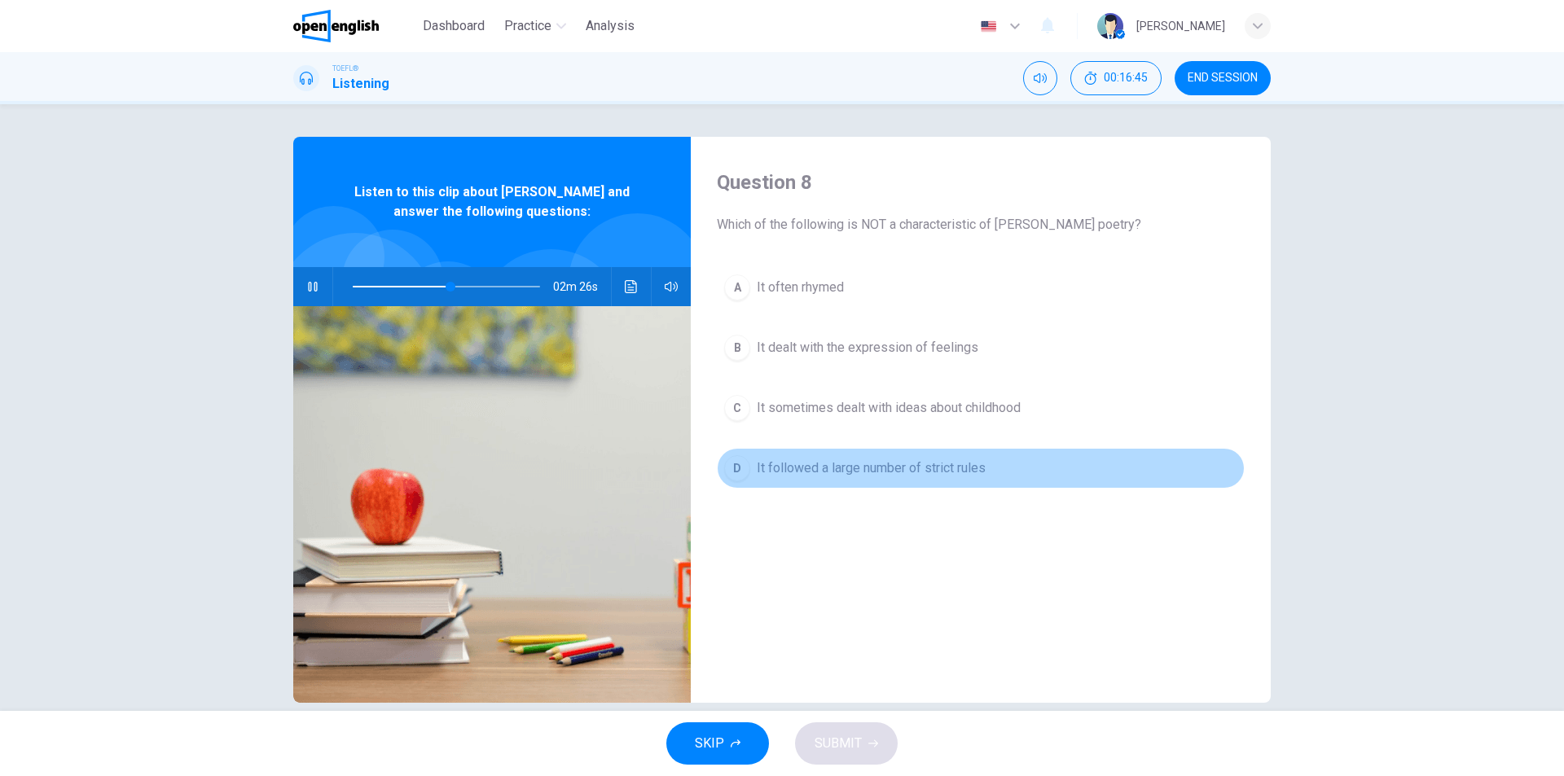
click at [727, 474] on div "D" at bounding box center [737, 468] width 26 height 26
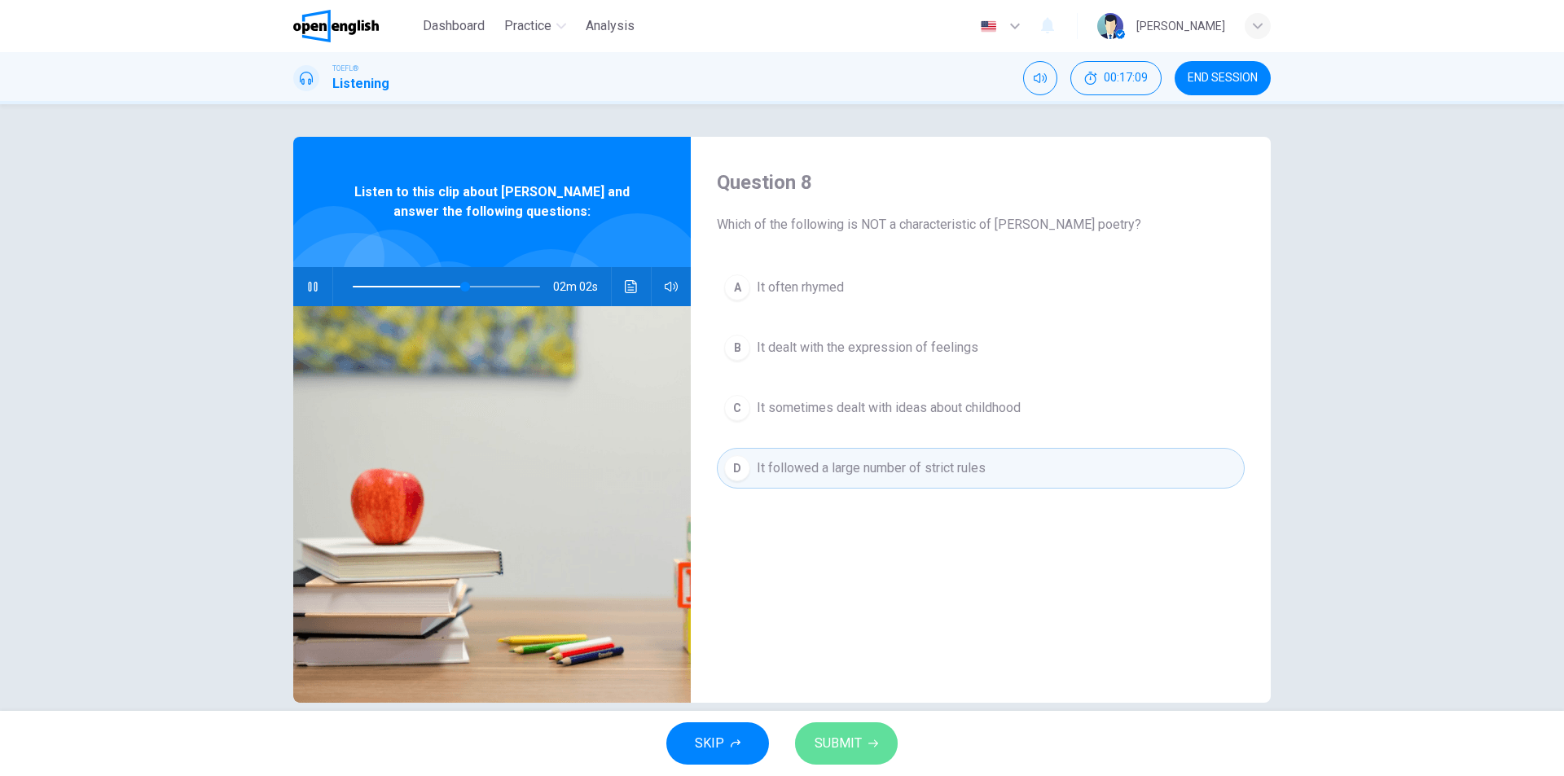
click at [842, 739] on span "SUBMIT" at bounding box center [838, 743] width 47 height 23
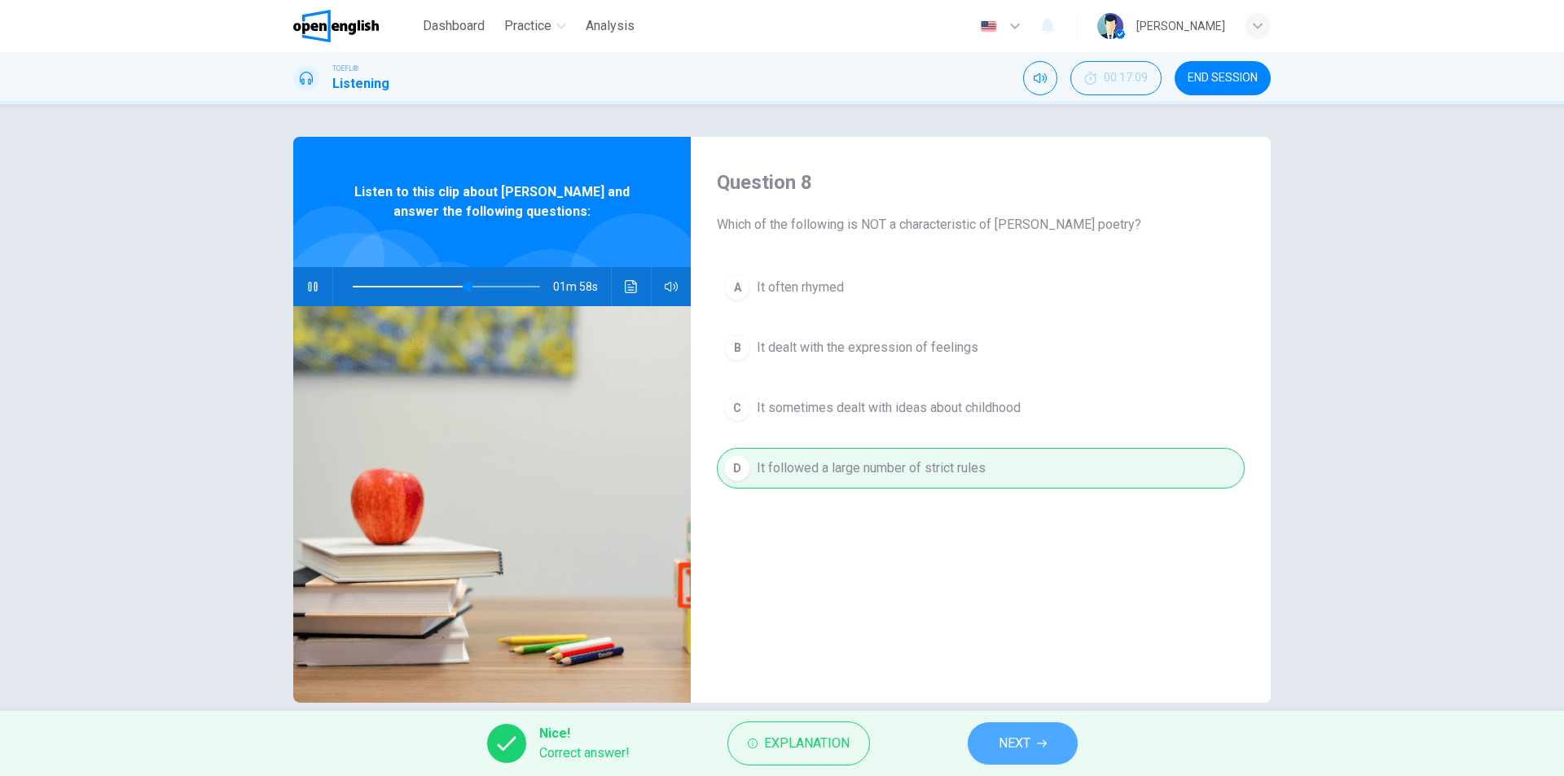
click at [1014, 743] on span "NEXT" at bounding box center [1015, 743] width 32 height 23
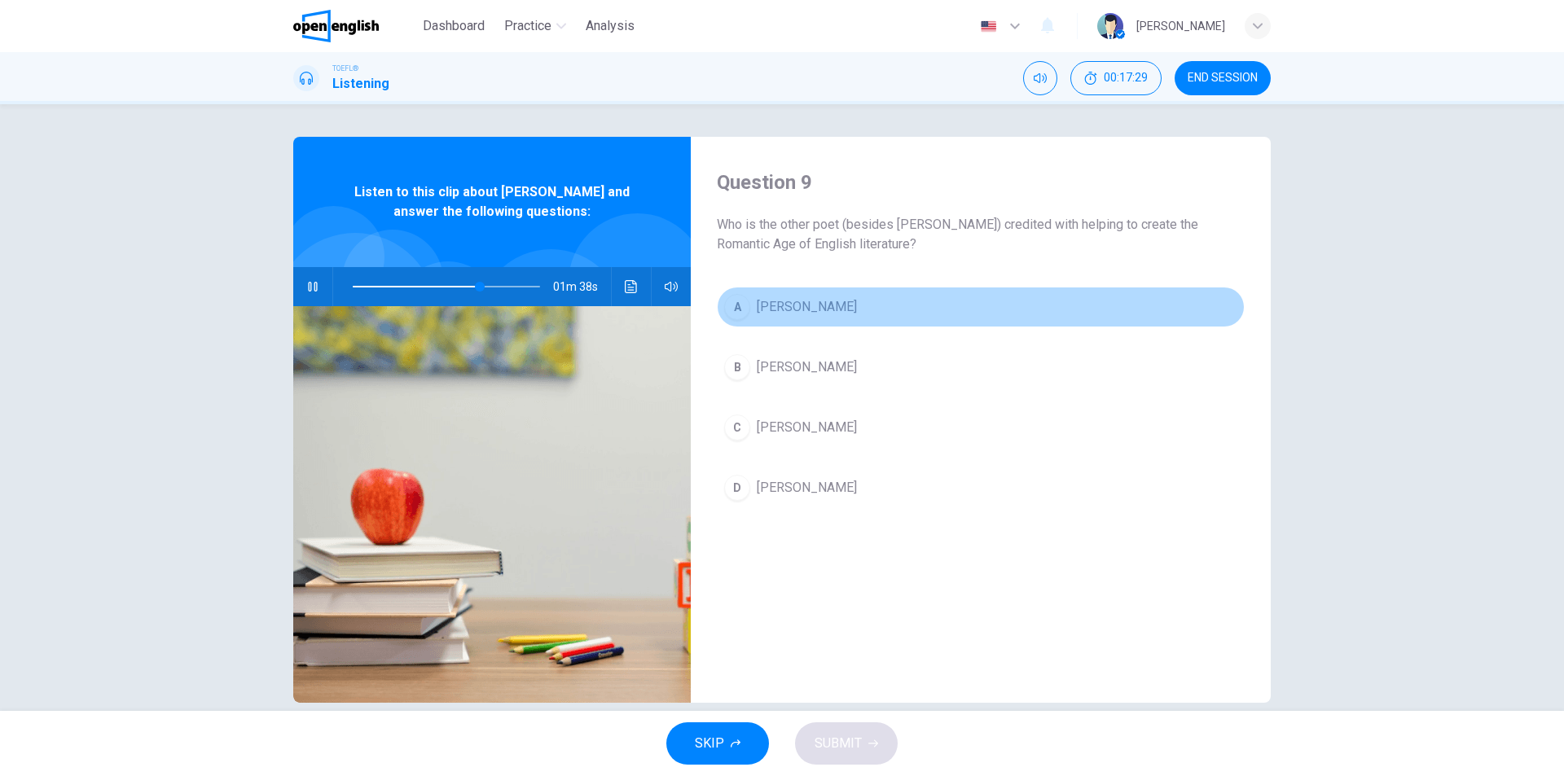
click at [734, 297] on div "A" at bounding box center [737, 307] width 26 height 26
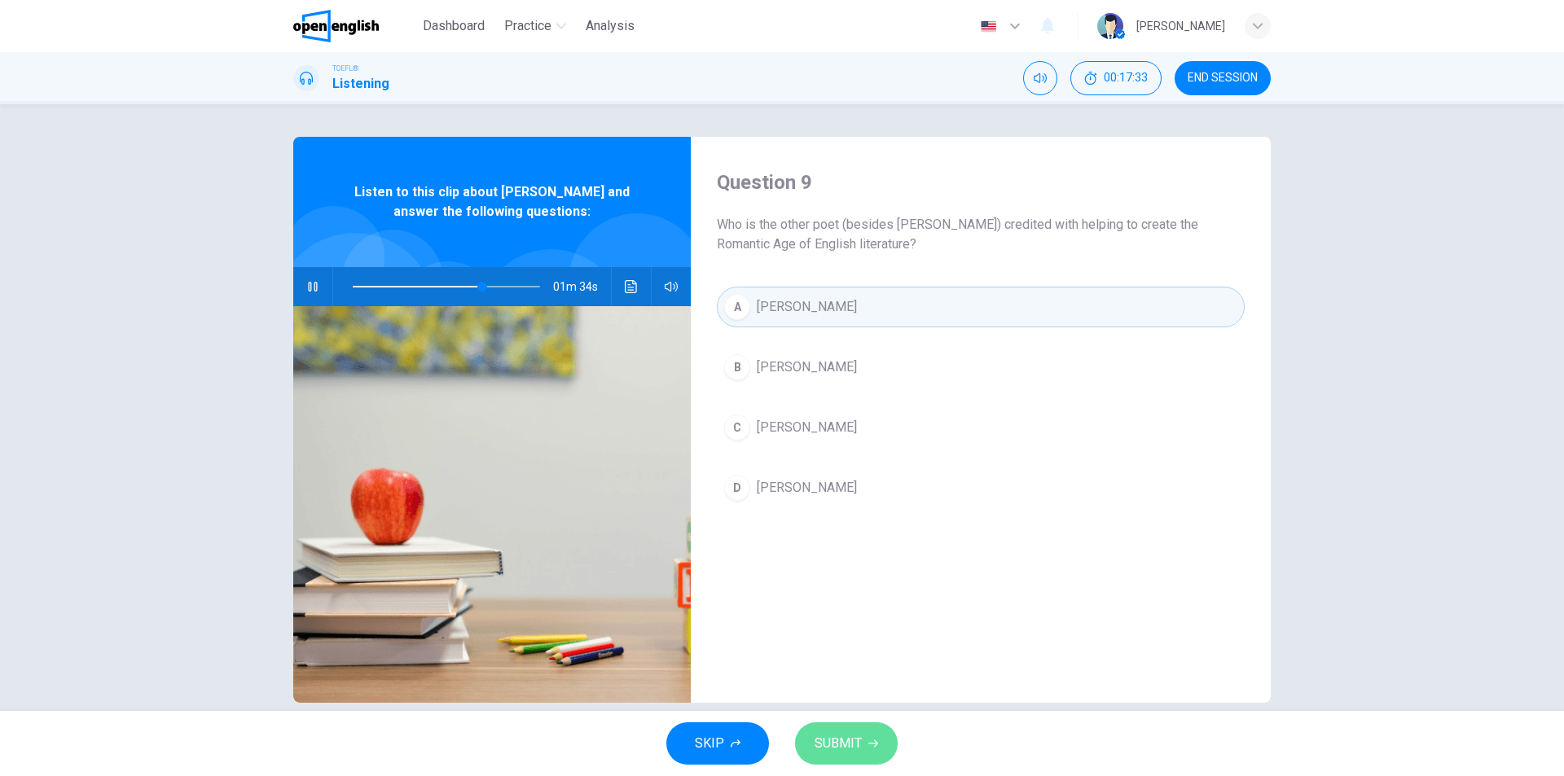
click at [837, 743] on span "SUBMIT" at bounding box center [838, 743] width 47 height 23
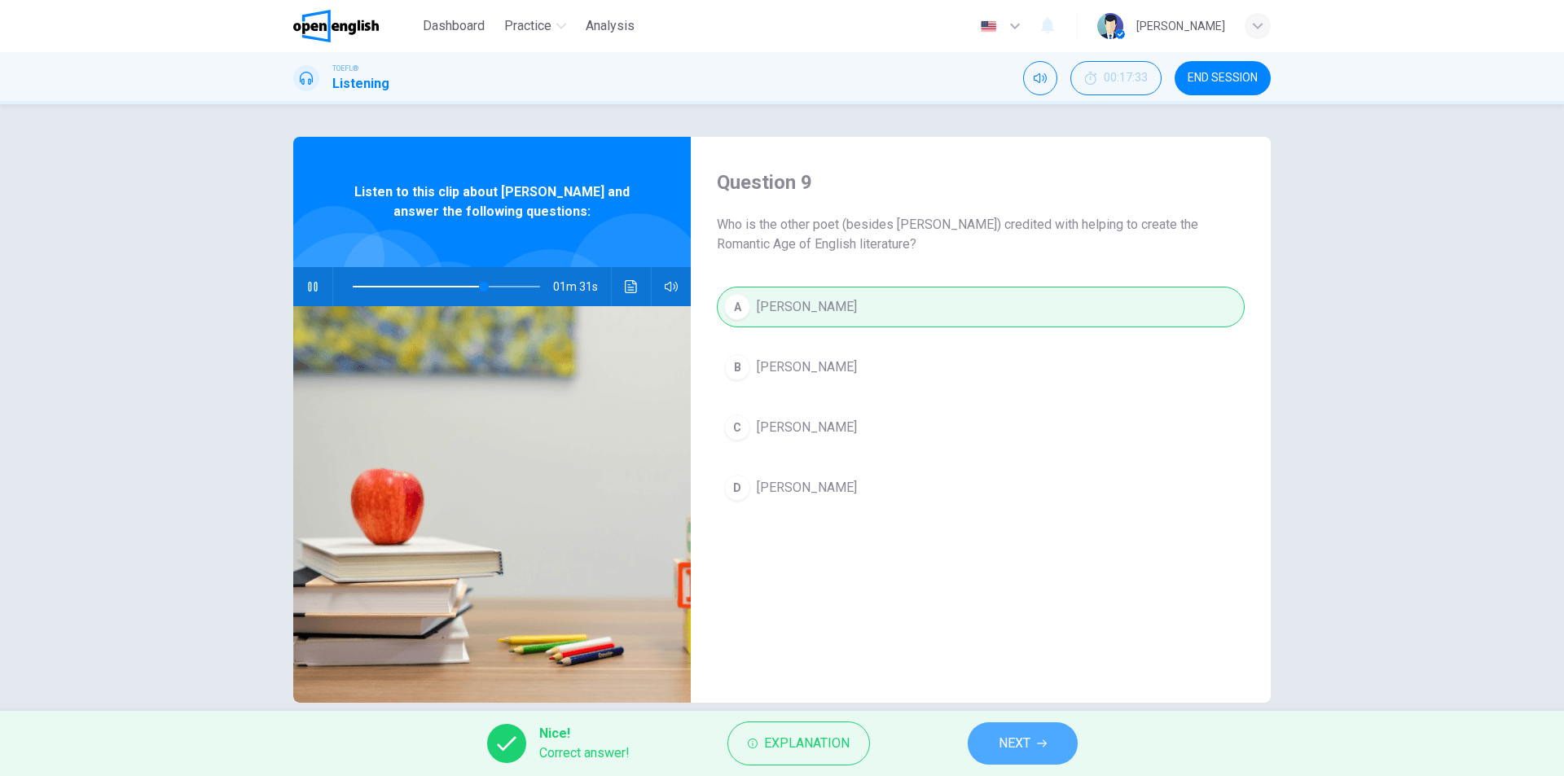
click at [1017, 742] on span "NEXT" at bounding box center [1015, 743] width 32 height 23
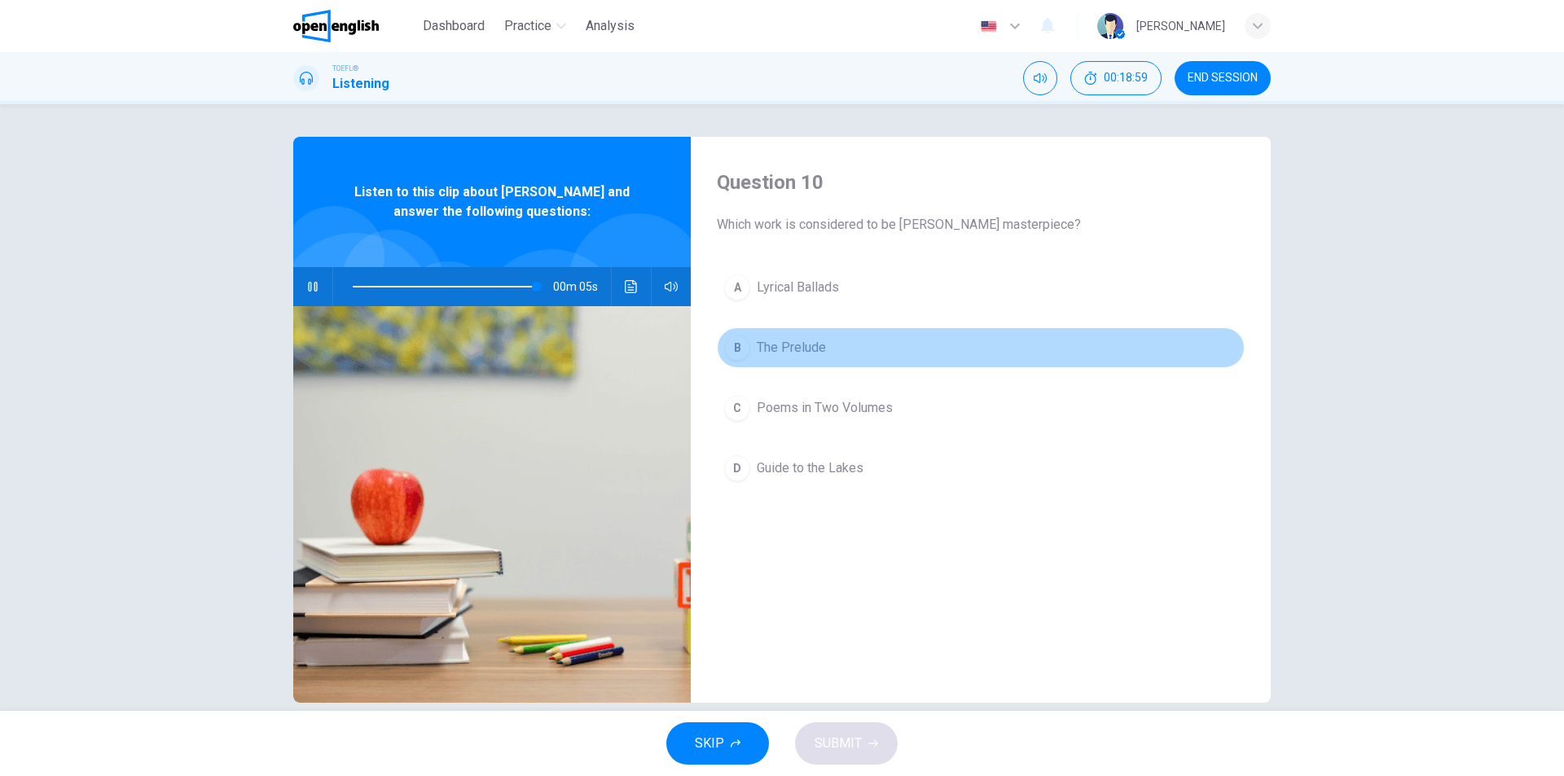
click at [729, 346] on div "B" at bounding box center [737, 348] width 26 height 26
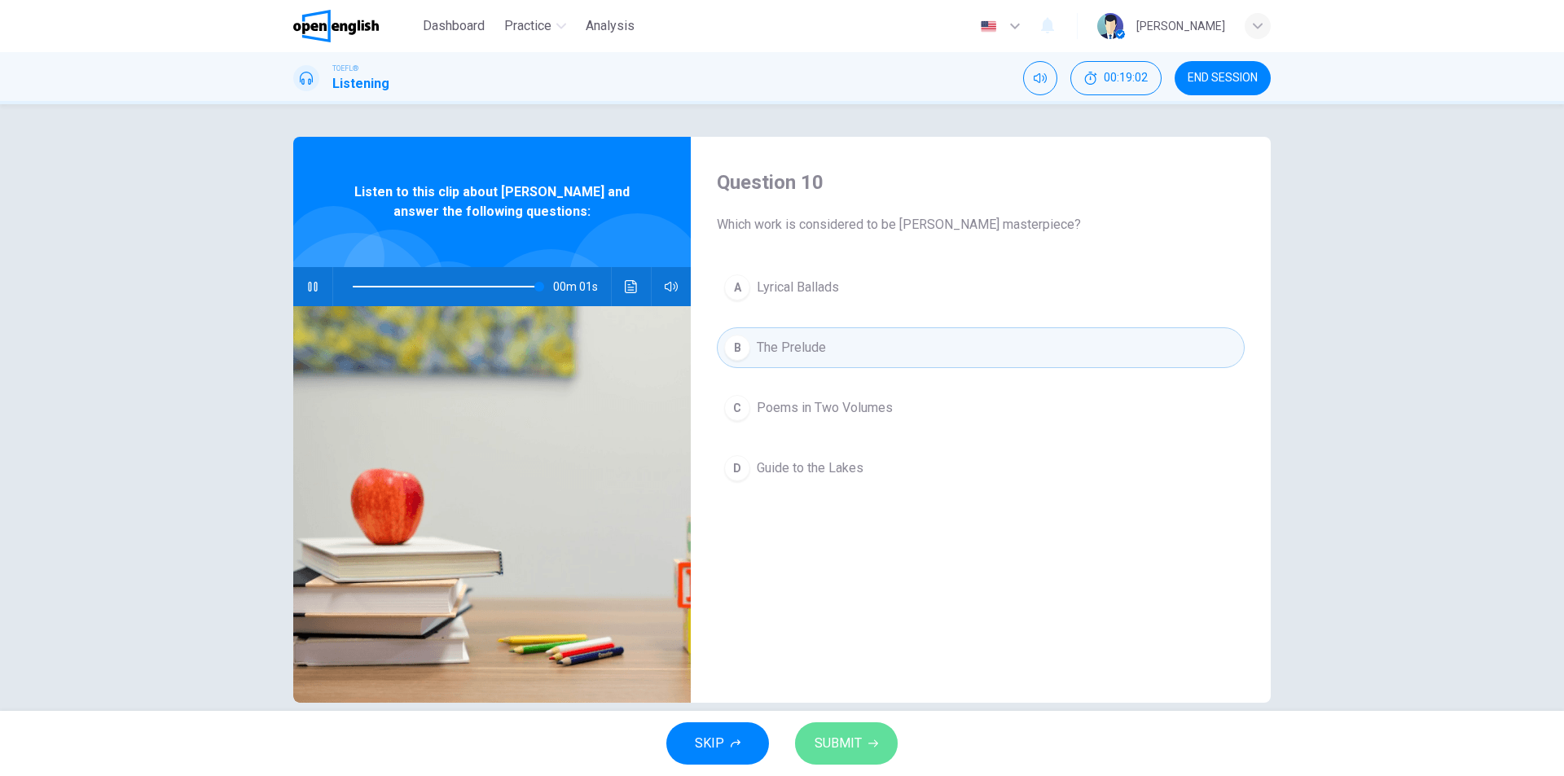
click at [845, 741] on span "SUBMIT" at bounding box center [838, 743] width 47 height 23
type input "*"
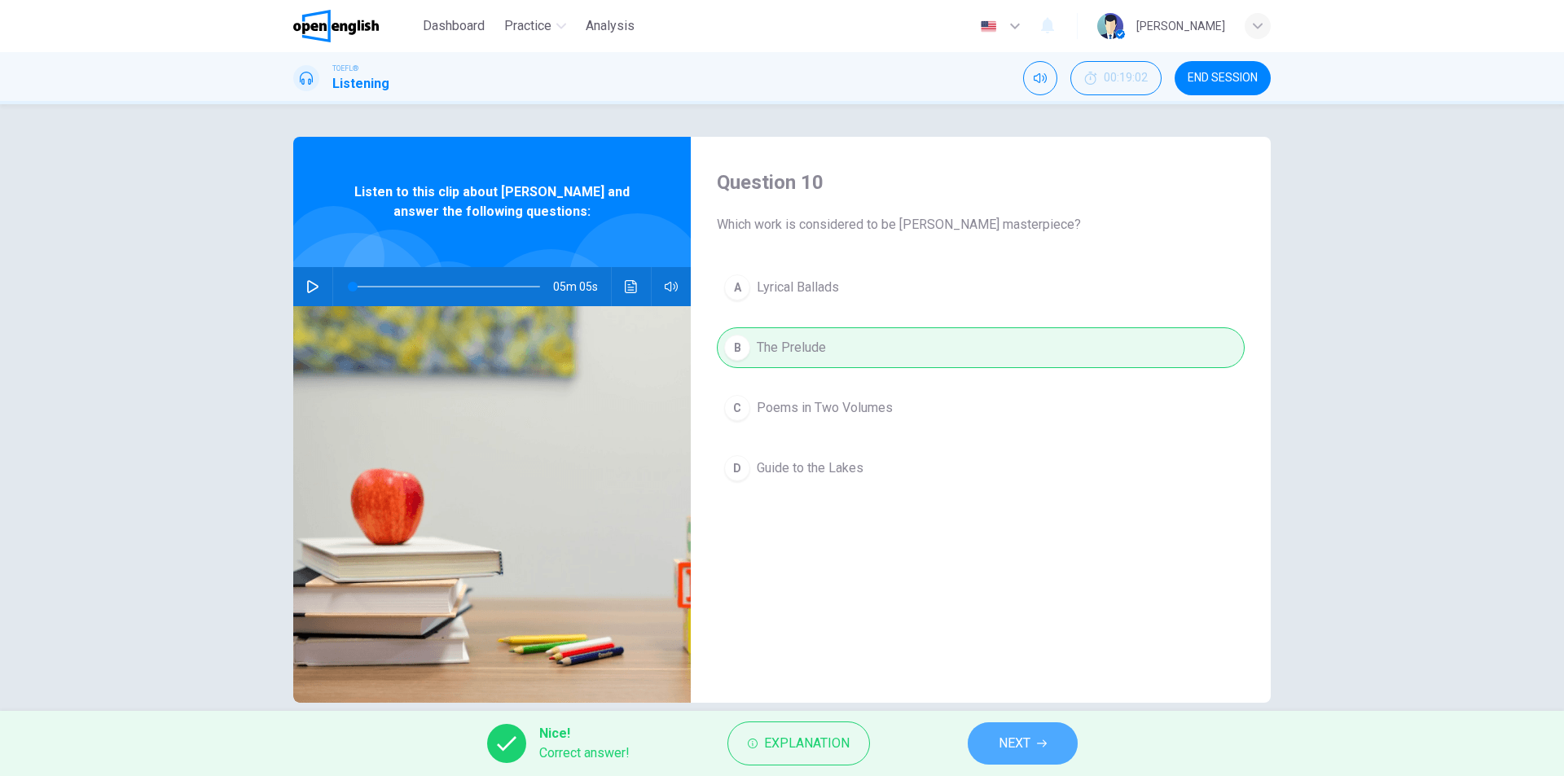
click at [1015, 739] on span "NEXT" at bounding box center [1015, 743] width 32 height 23
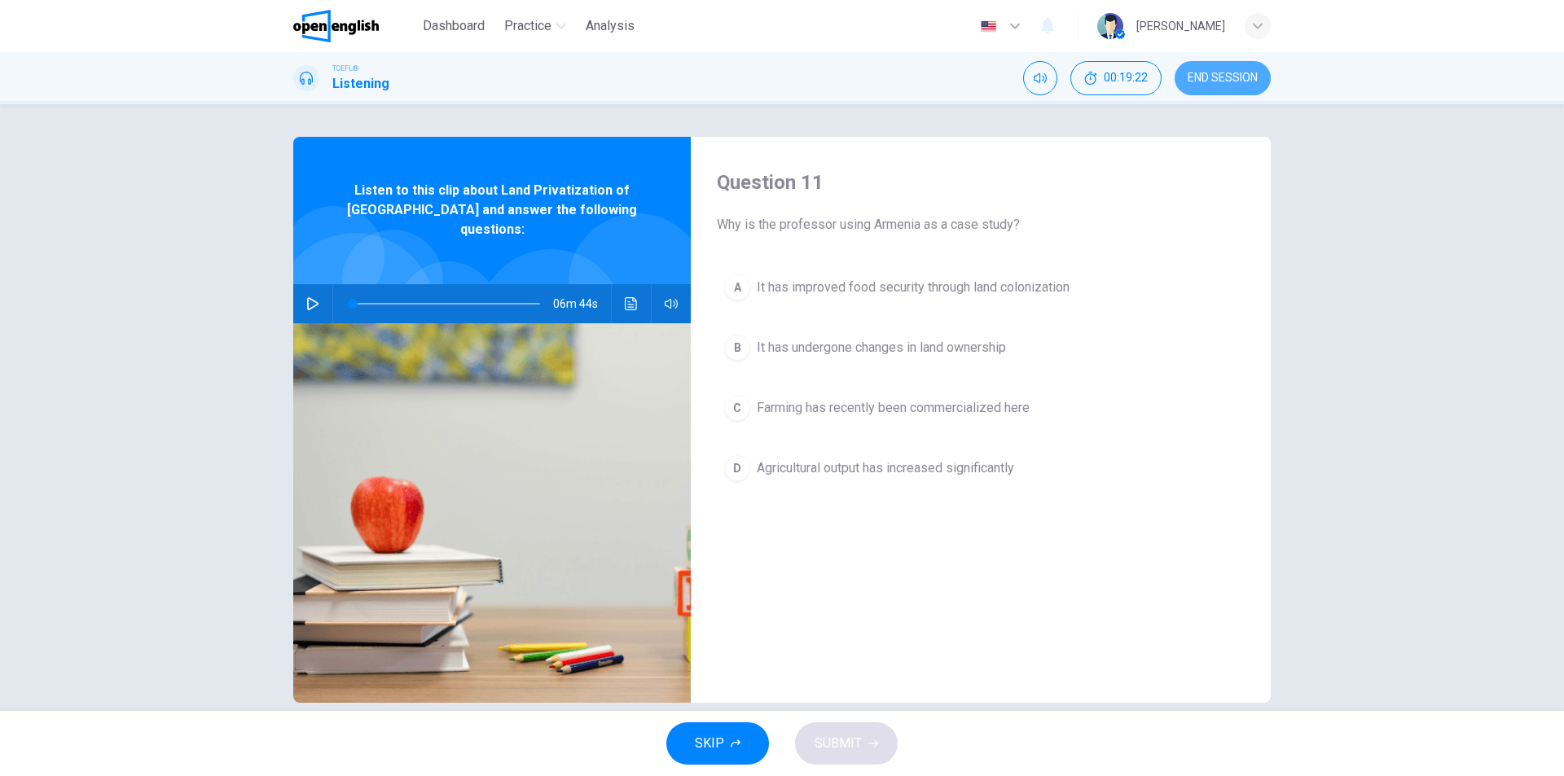
click at [1226, 73] on span "END SESSION" at bounding box center [1223, 78] width 70 height 13
